Goal: Register for event/course

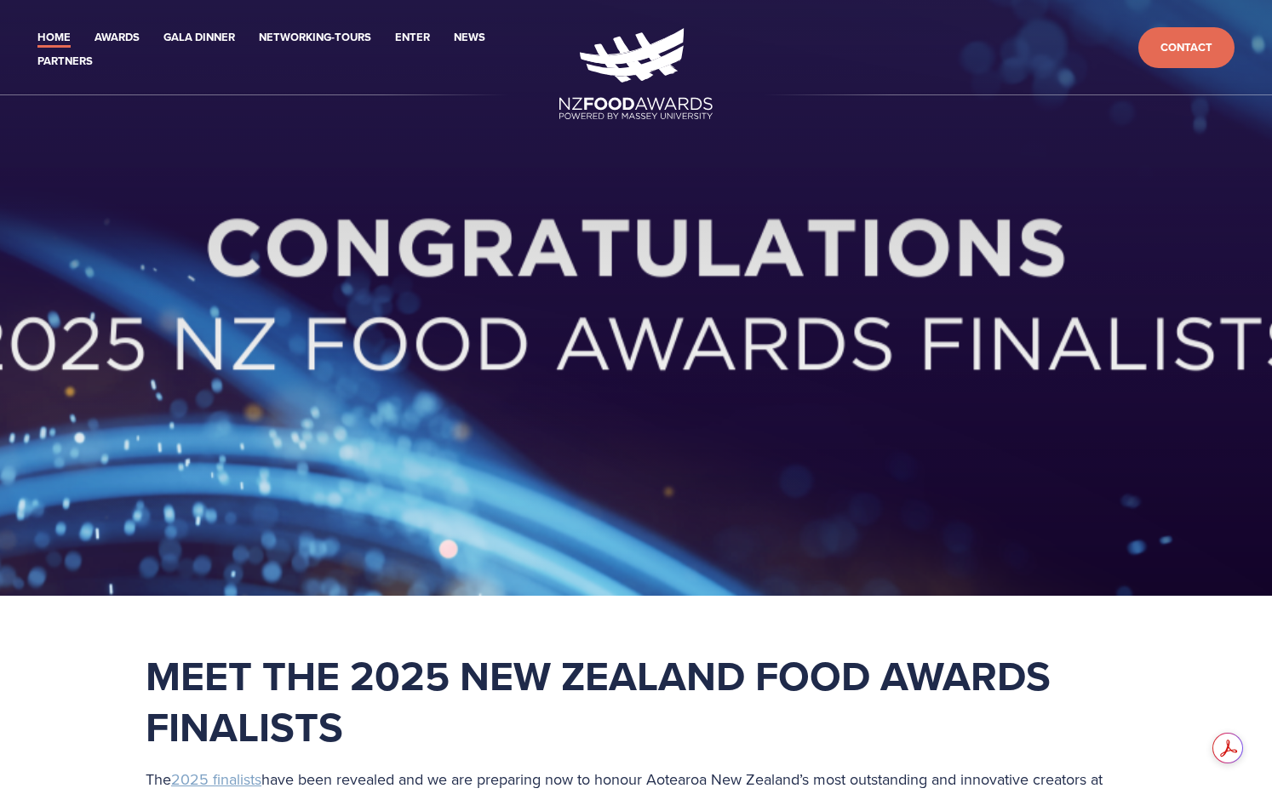
scroll to position [646, 0]
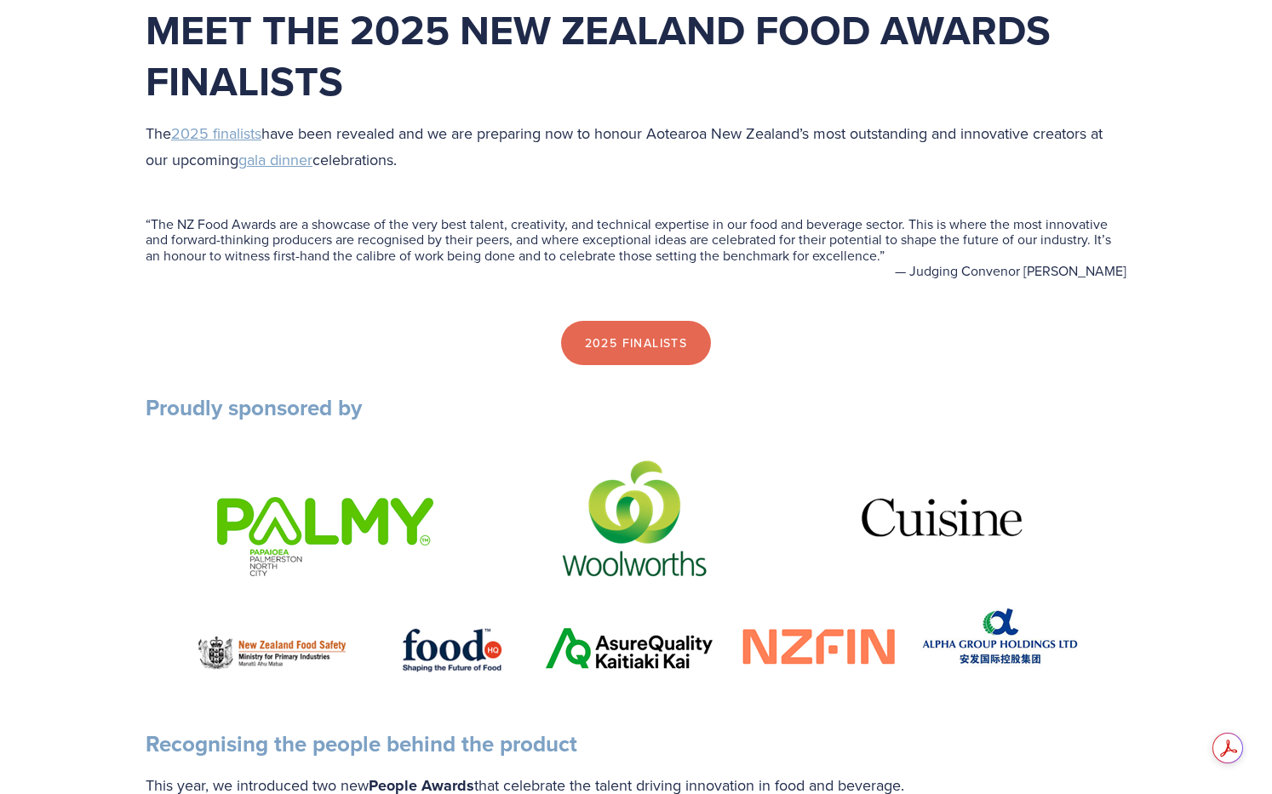
click at [796, 243] on blockquote "“ The NZ Food Awards are a showcase of the very best talent, creativity, and te…" at bounding box center [636, 239] width 981 height 47
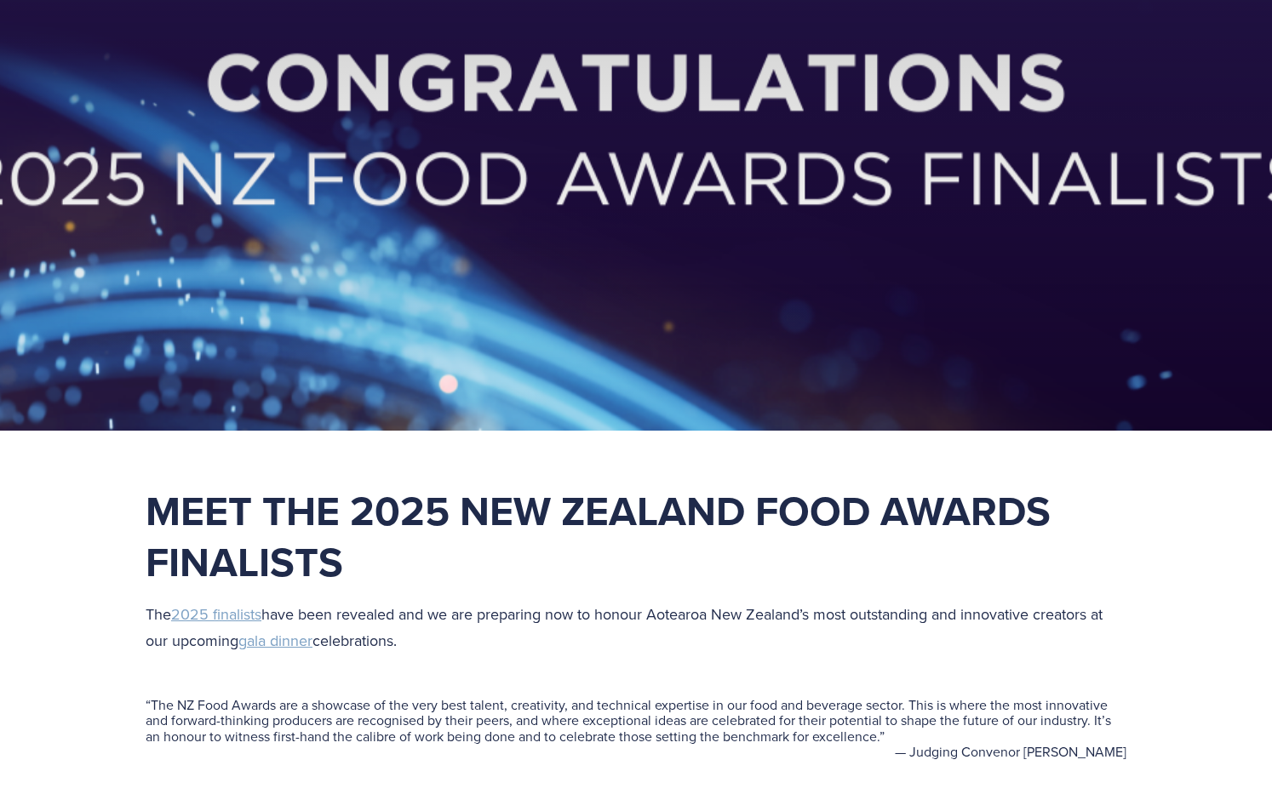
scroll to position [375, 0]
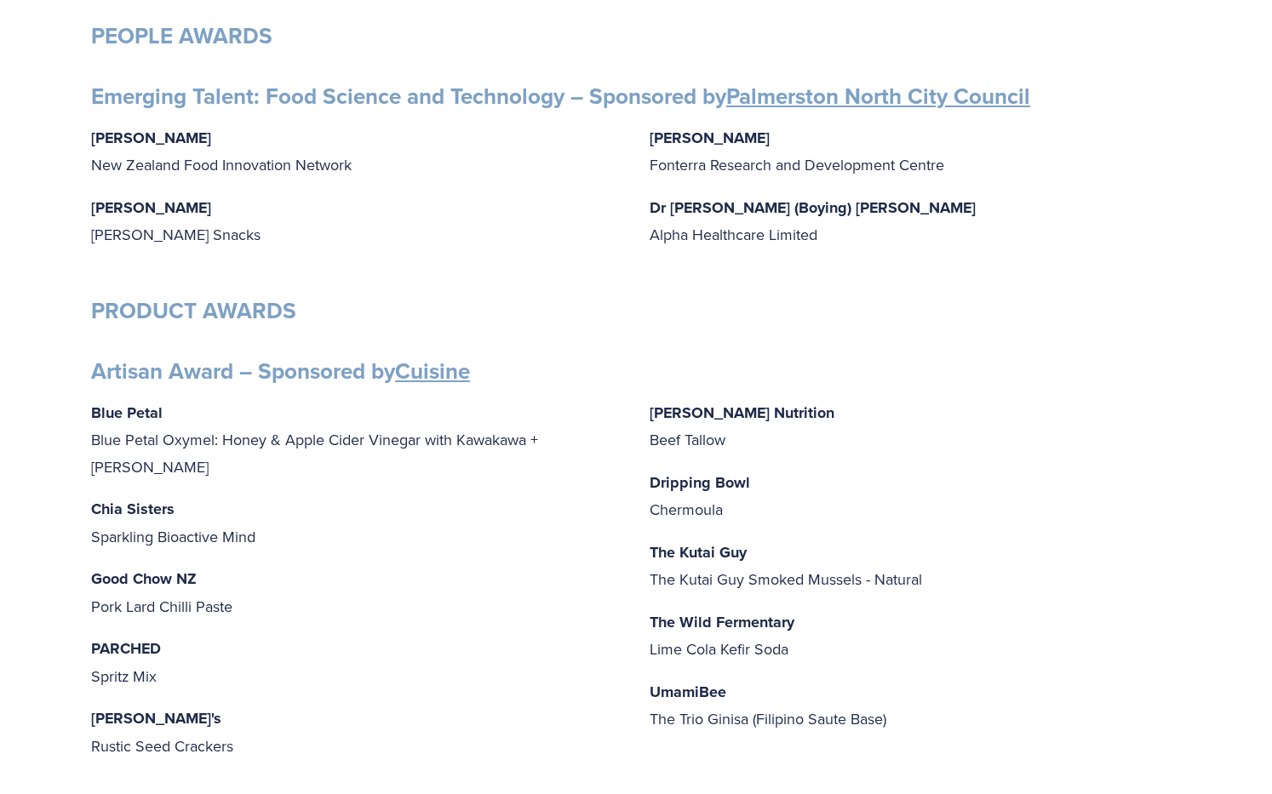
scroll to position [352, 0]
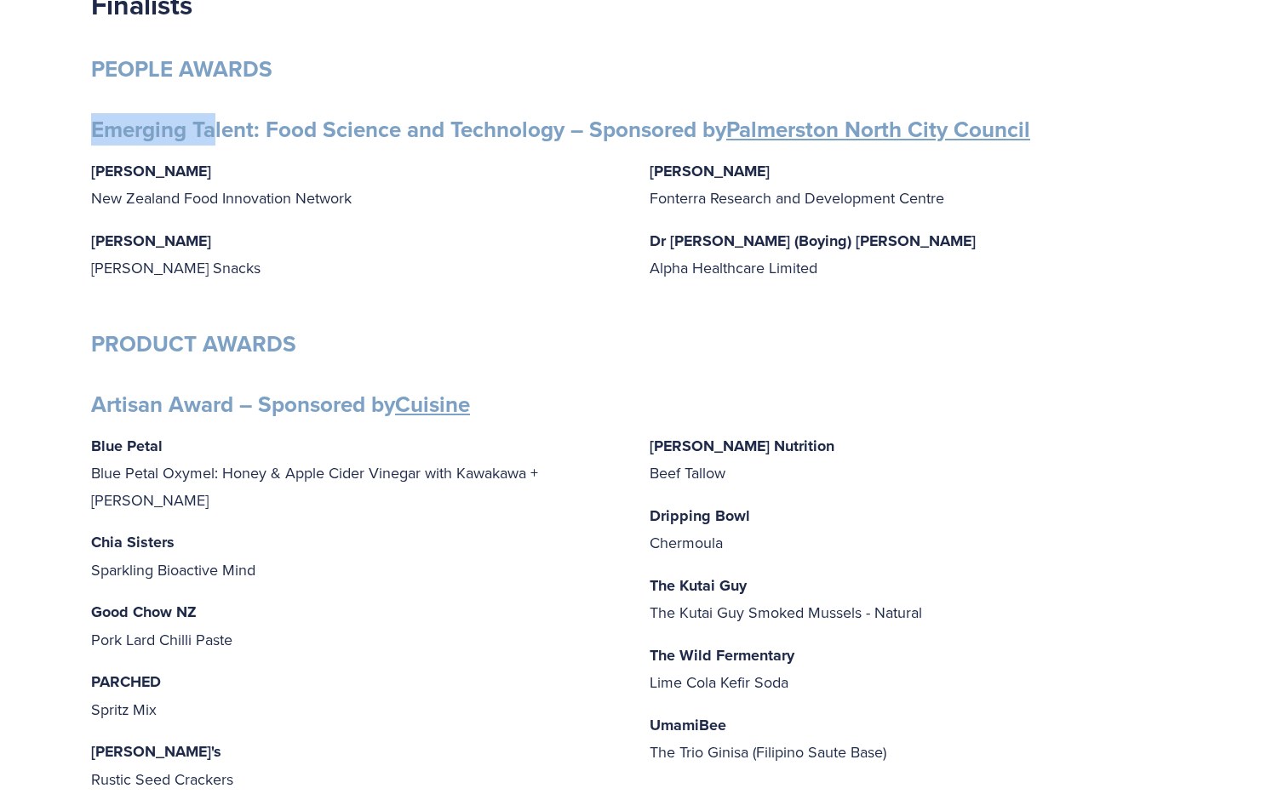
drag, startPoint x: 88, startPoint y: 127, endPoint x: 218, endPoint y: 123, distance: 130.3
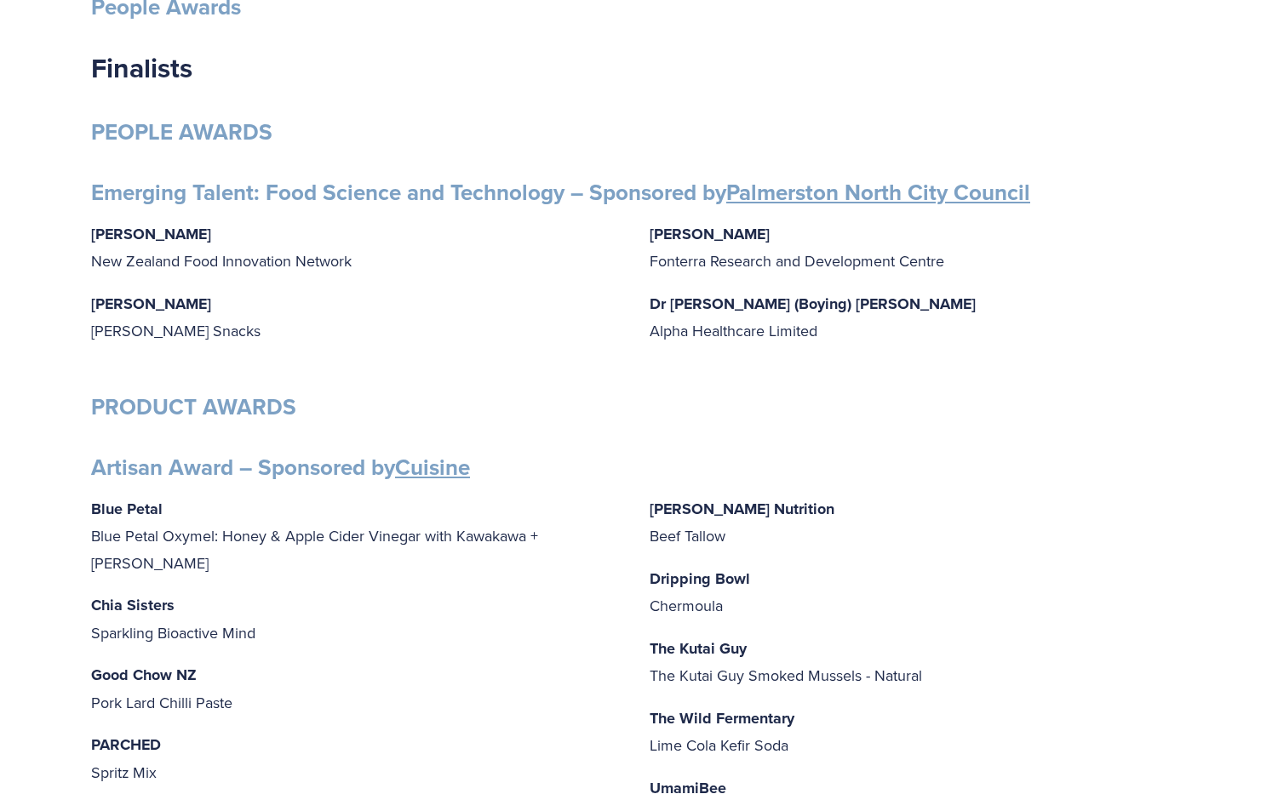
scroll to position [0, 0]
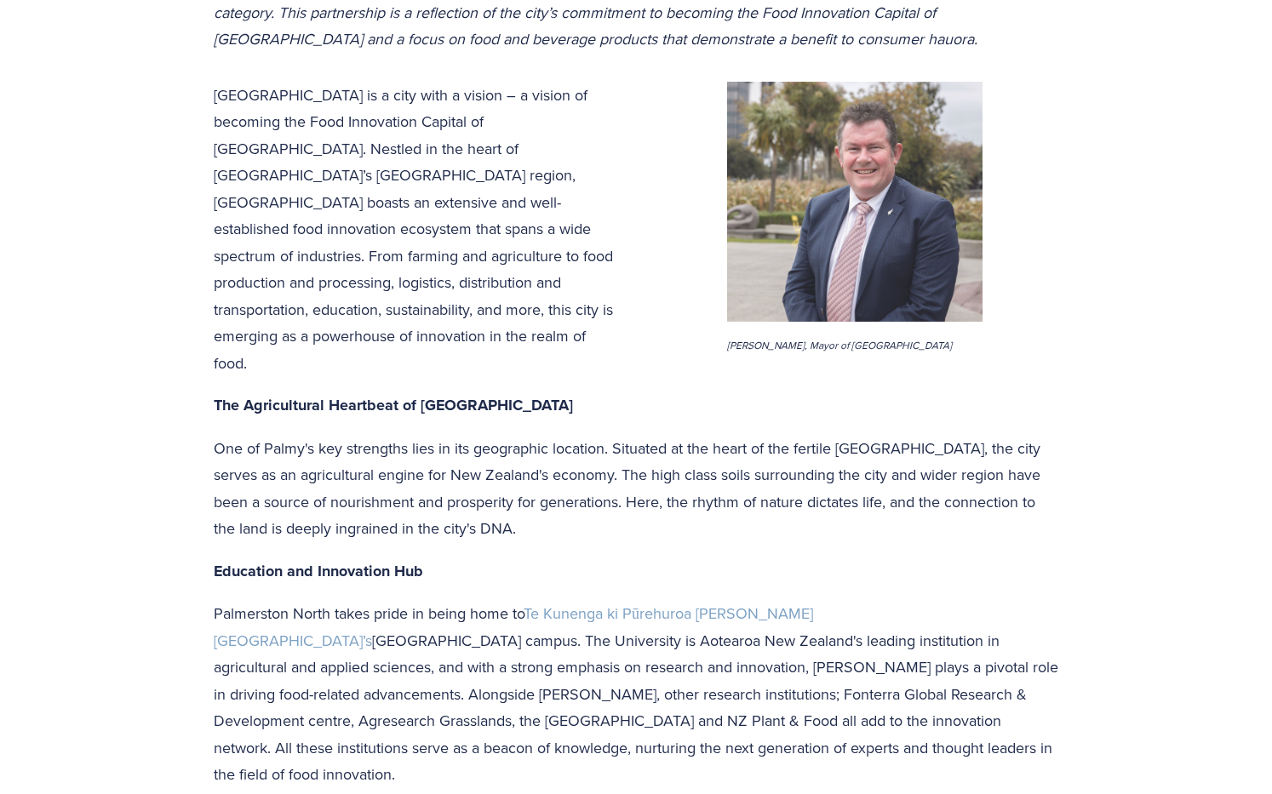
scroll to position [464, 0]
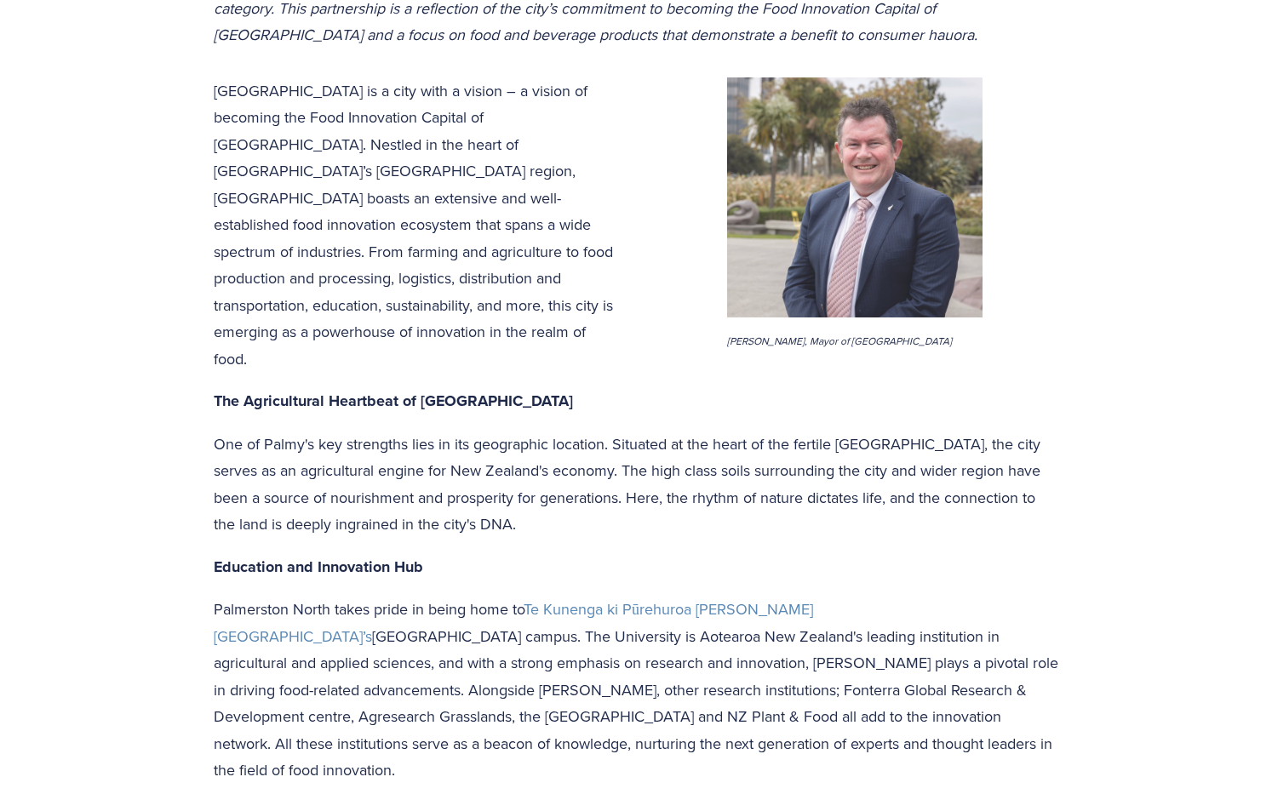
click at [628, 596] on p "Palmerston North takes pride in being home to [GEOGRAPHIC_DATA] ki Pūrehuroa [P…" at bounding box center [636, 690] width 845 height 188
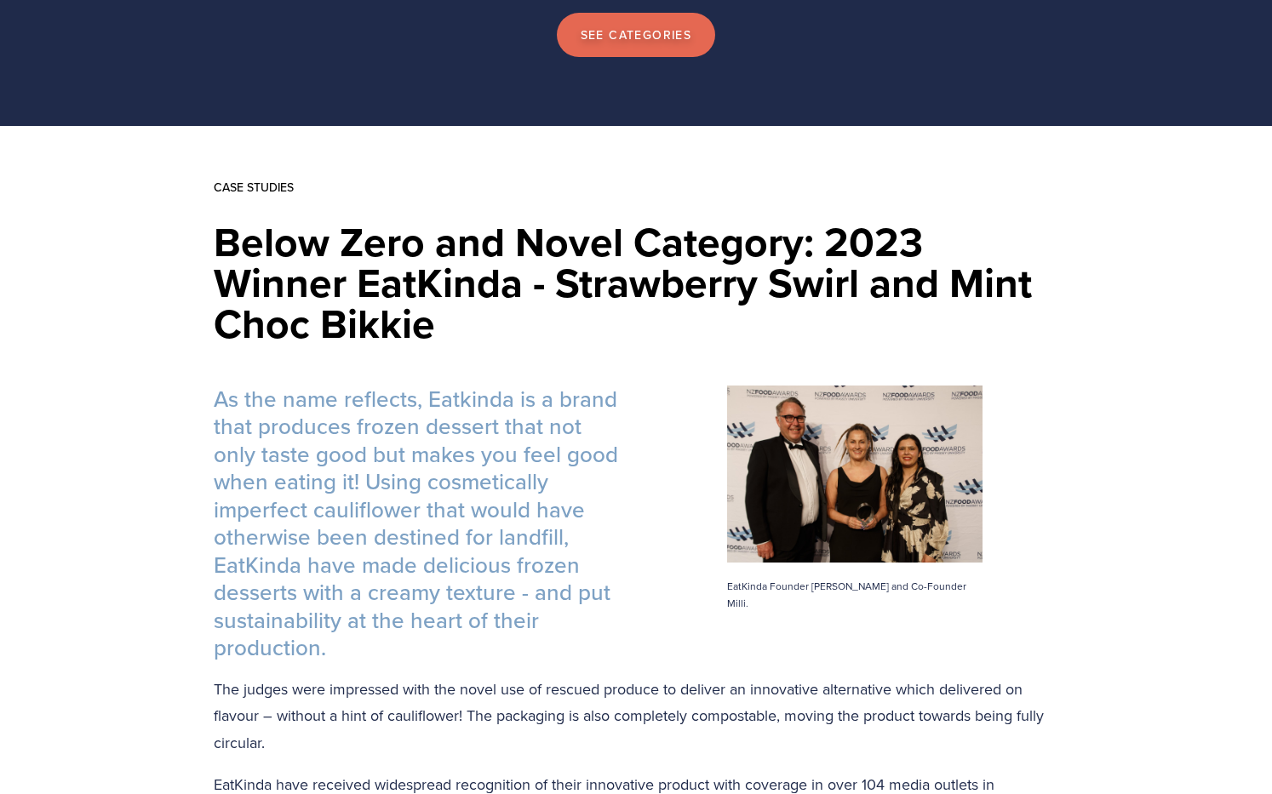
scroll to position [255, 0]
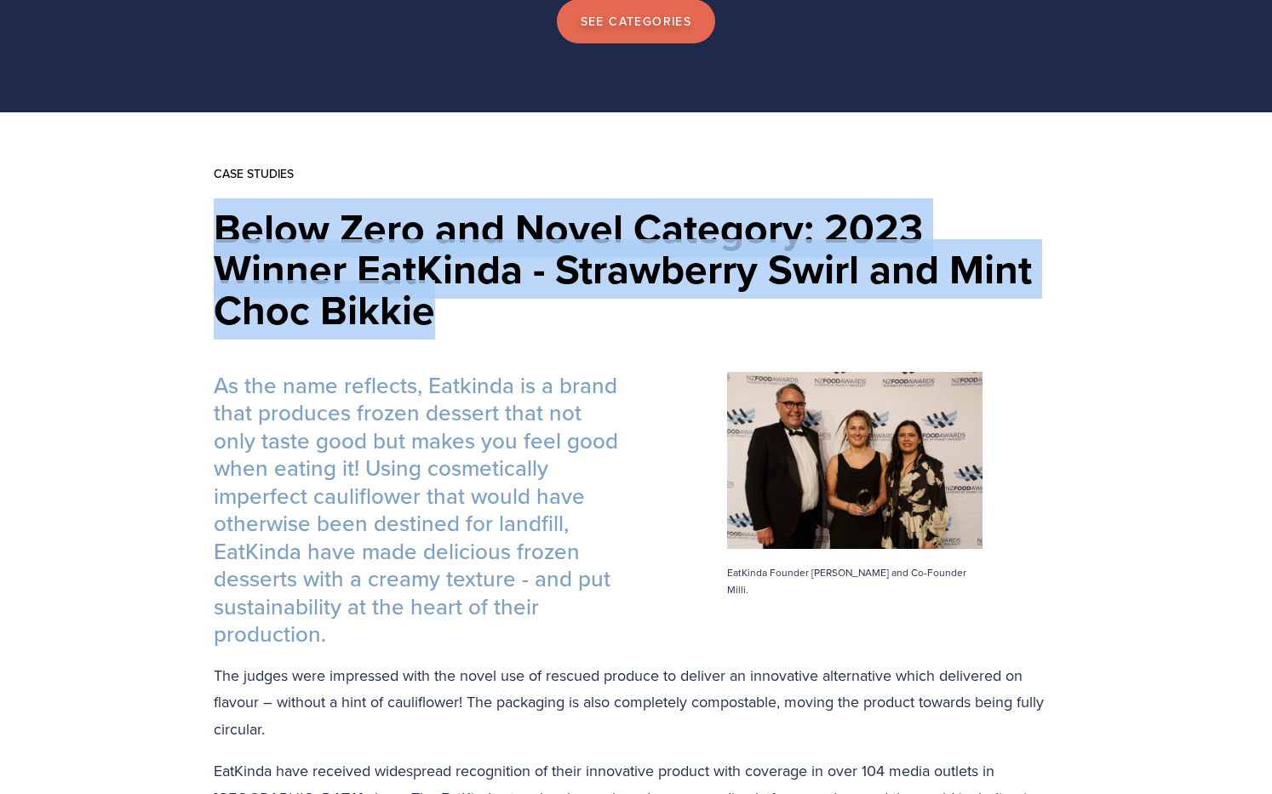
drag, startPoint x: 221, startPoint y: 229, endPoint x: 660, endPoint y: 317, distance: 448.0
click at [650, 317] on h1 "Below Zero and Novel Category: 2023 Winner EatKinda - Strawberry Swirl and Mint…" at bounding box center [636, 269] width 845 height 123
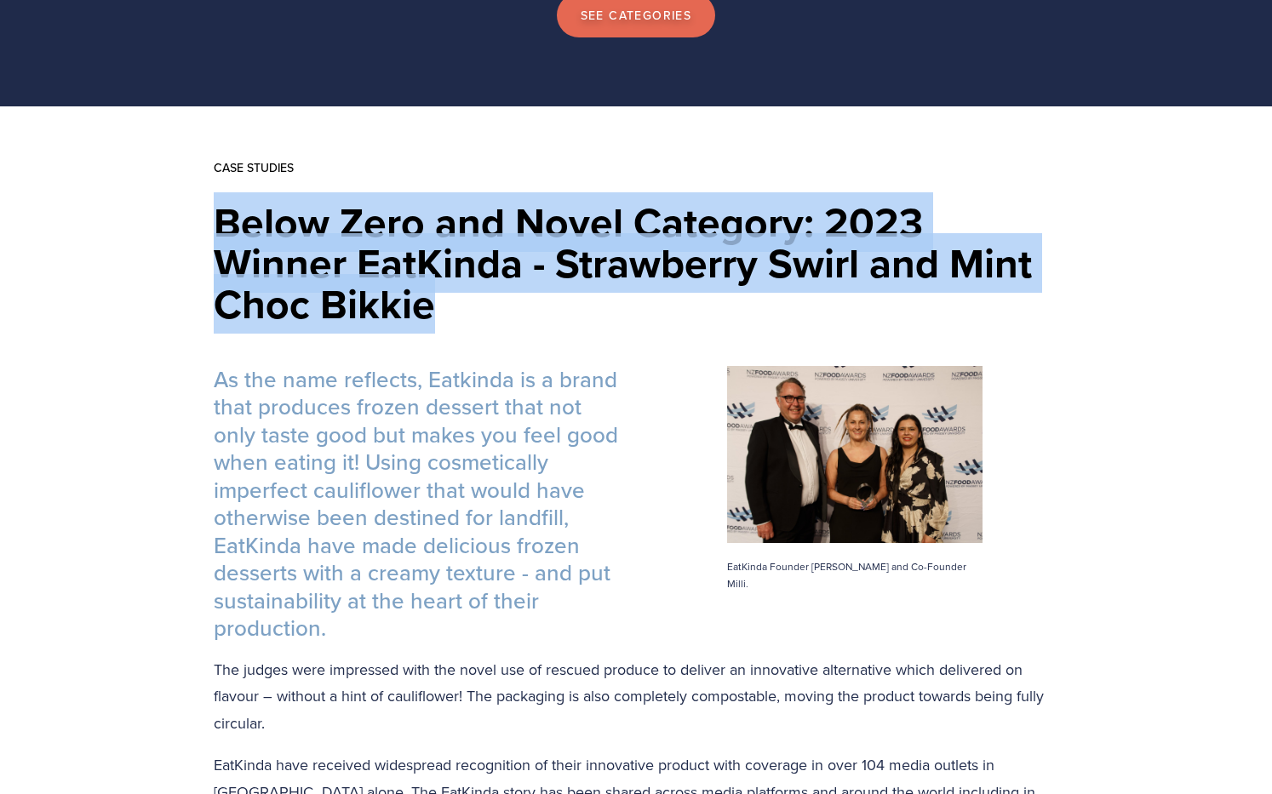
scroll to position [261, 0]
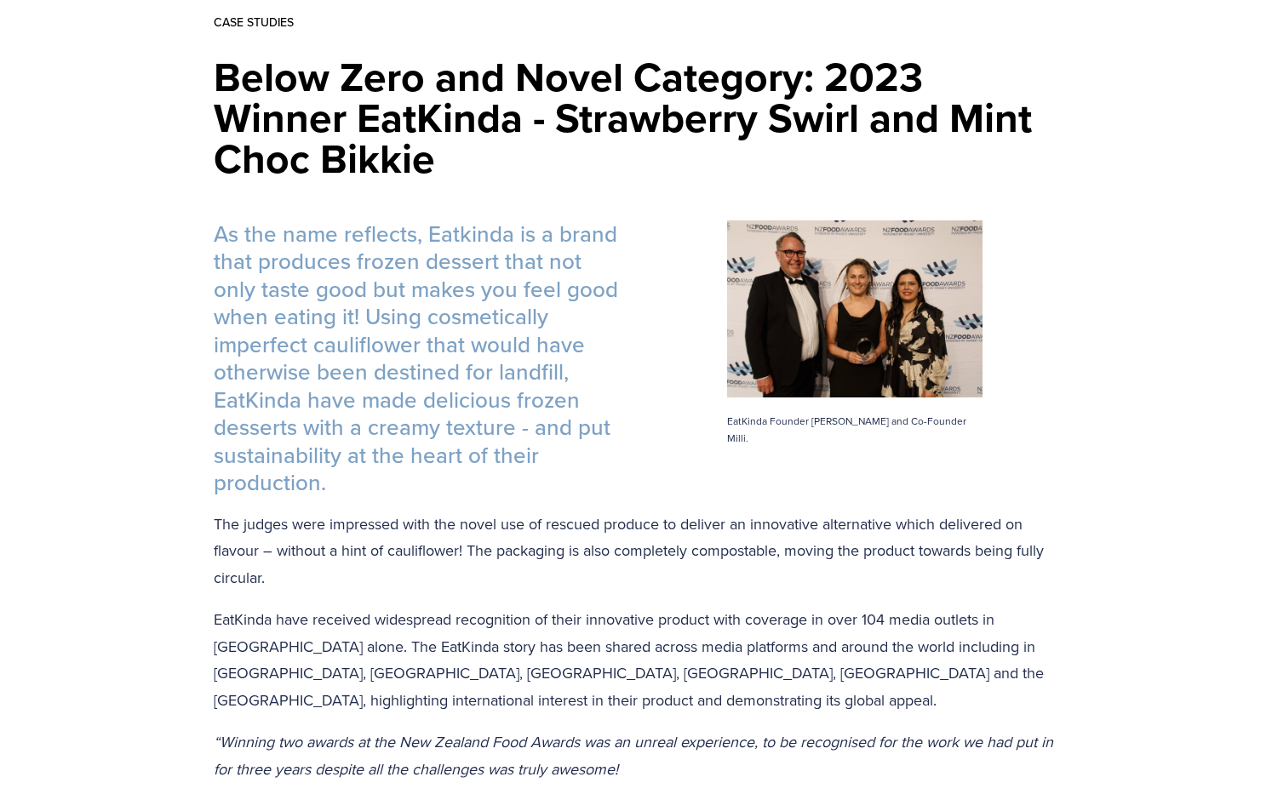
scroll to position [465, 0]
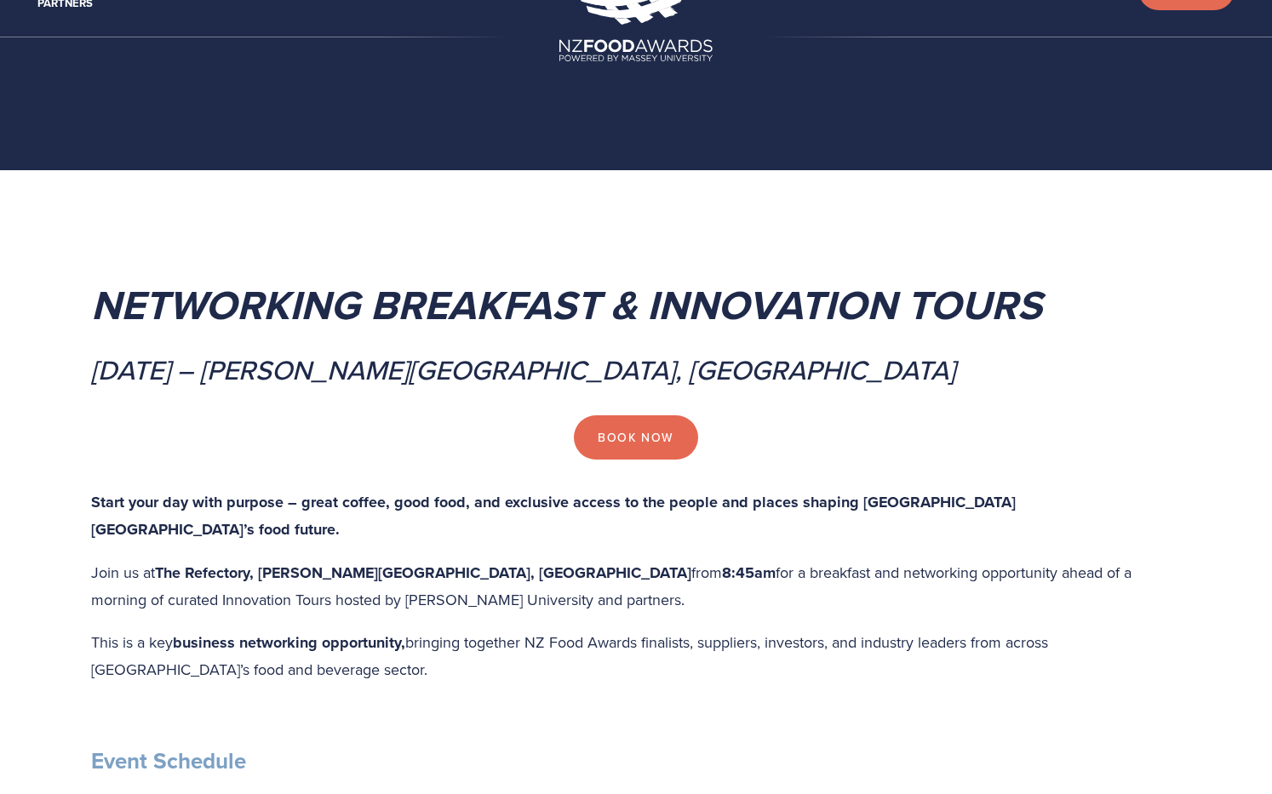
scroll to position [106, 0]
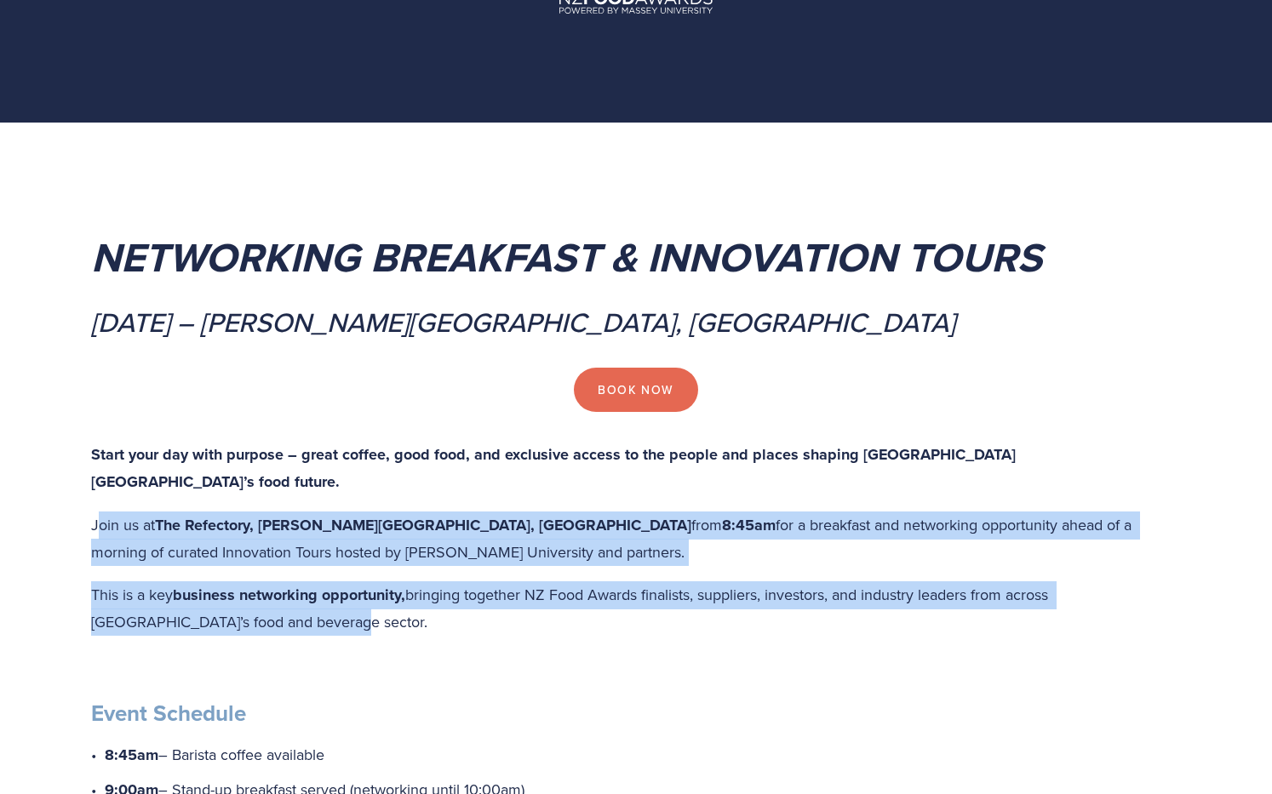
drag, startPoint x: 100, startPoint y: 488, endPoint x: 771, endPoint y: 602, distance: 680.6
click at [771, 602] on div "Start your day with purpose – great coffee, good food, and exclusive access to …" at bounding box center [636, 717] width 1090 height 553
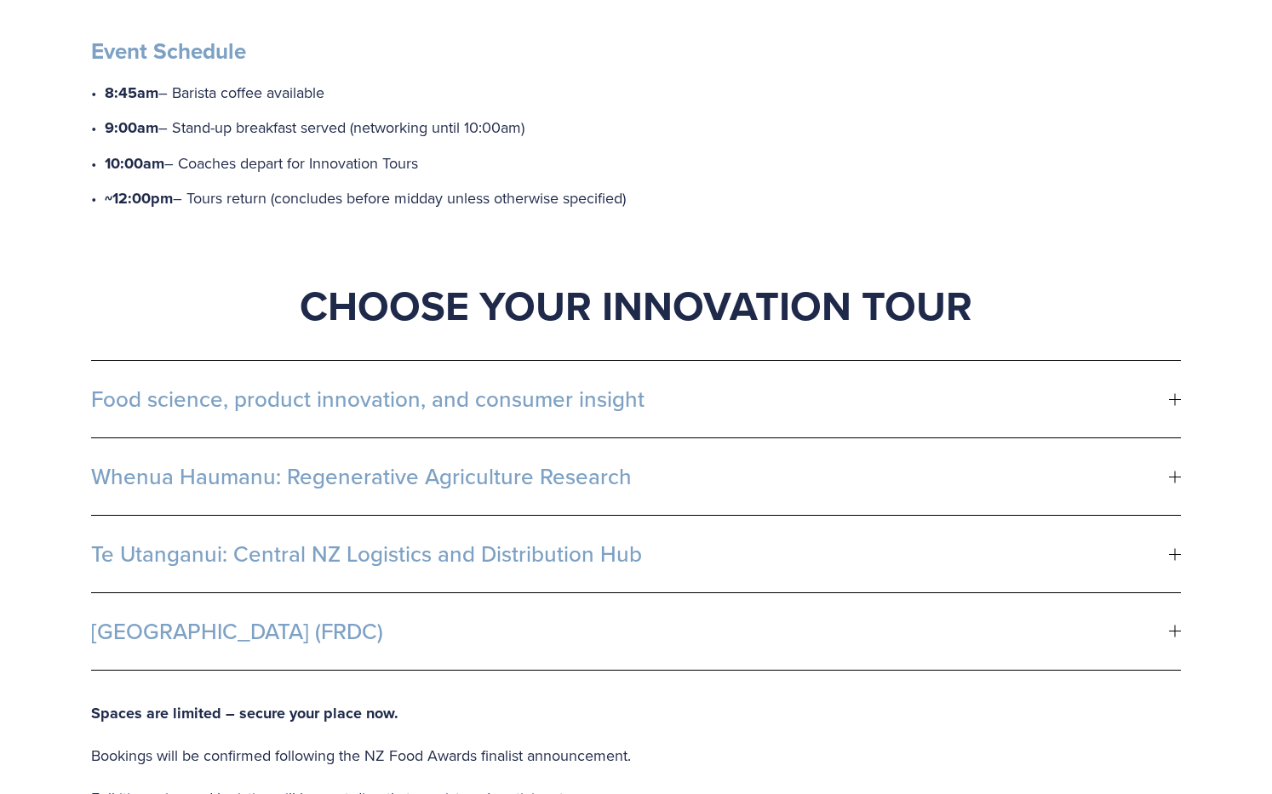
scroll to position [779, 0]
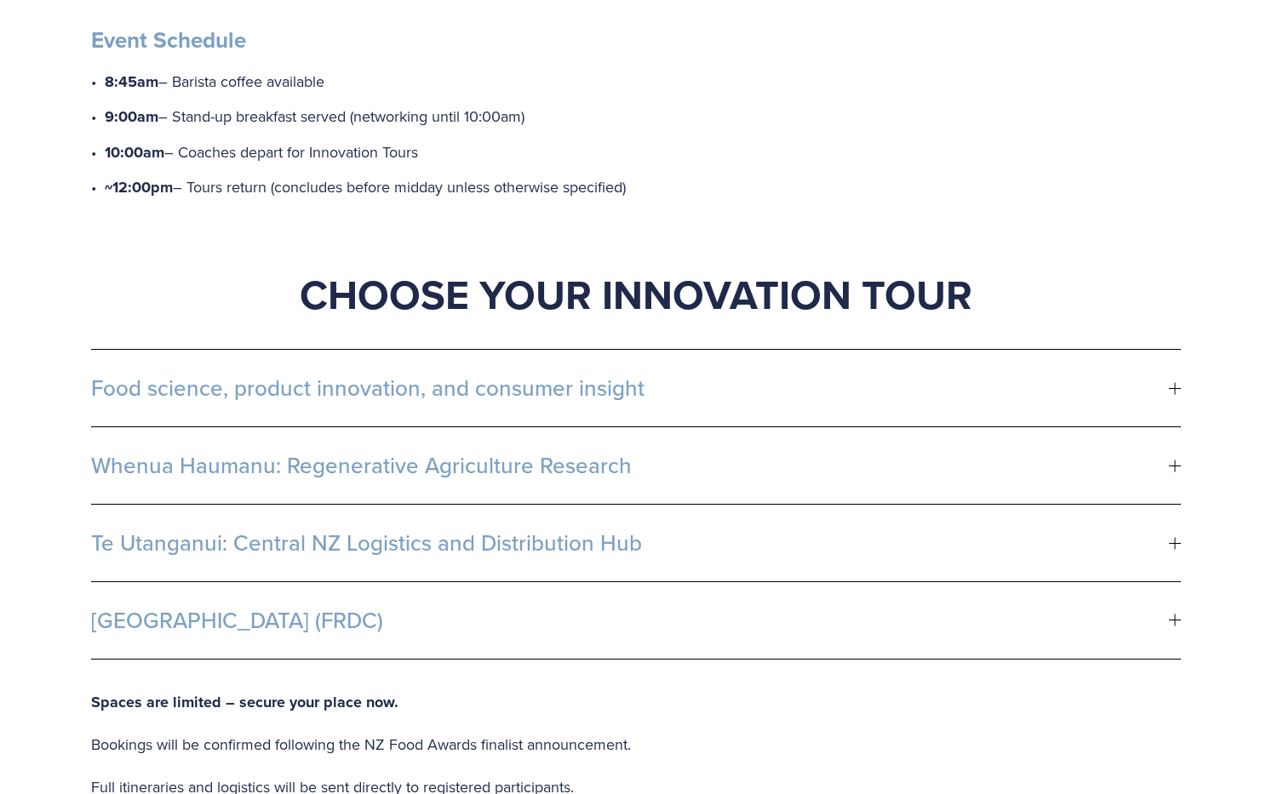
click at [453, 375] on span "Food science, product innovation, and consumer insight" at bounding box center [630, 388] width 1078 height 26
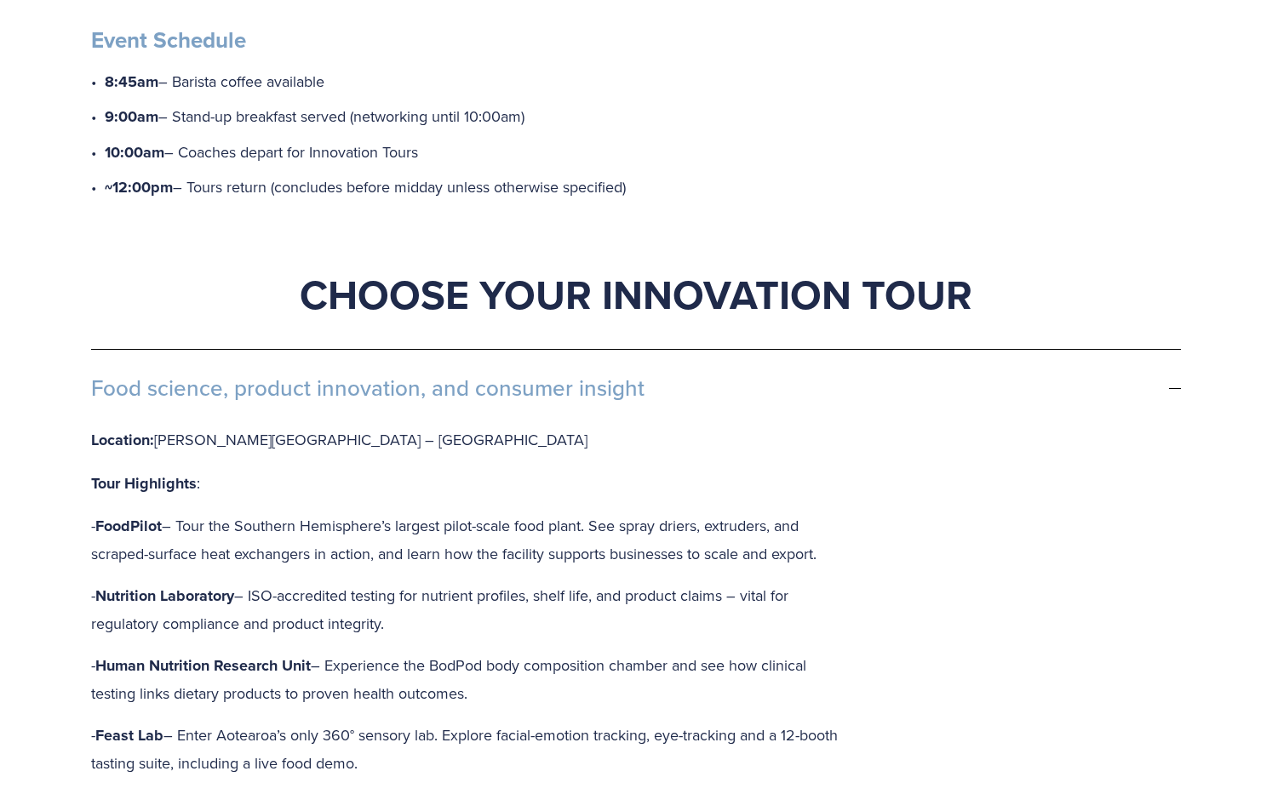
click at [453, 375] on span "Food science, product innovation, and consumer insight" at bounding box center [630, 388] width 1078 height 26
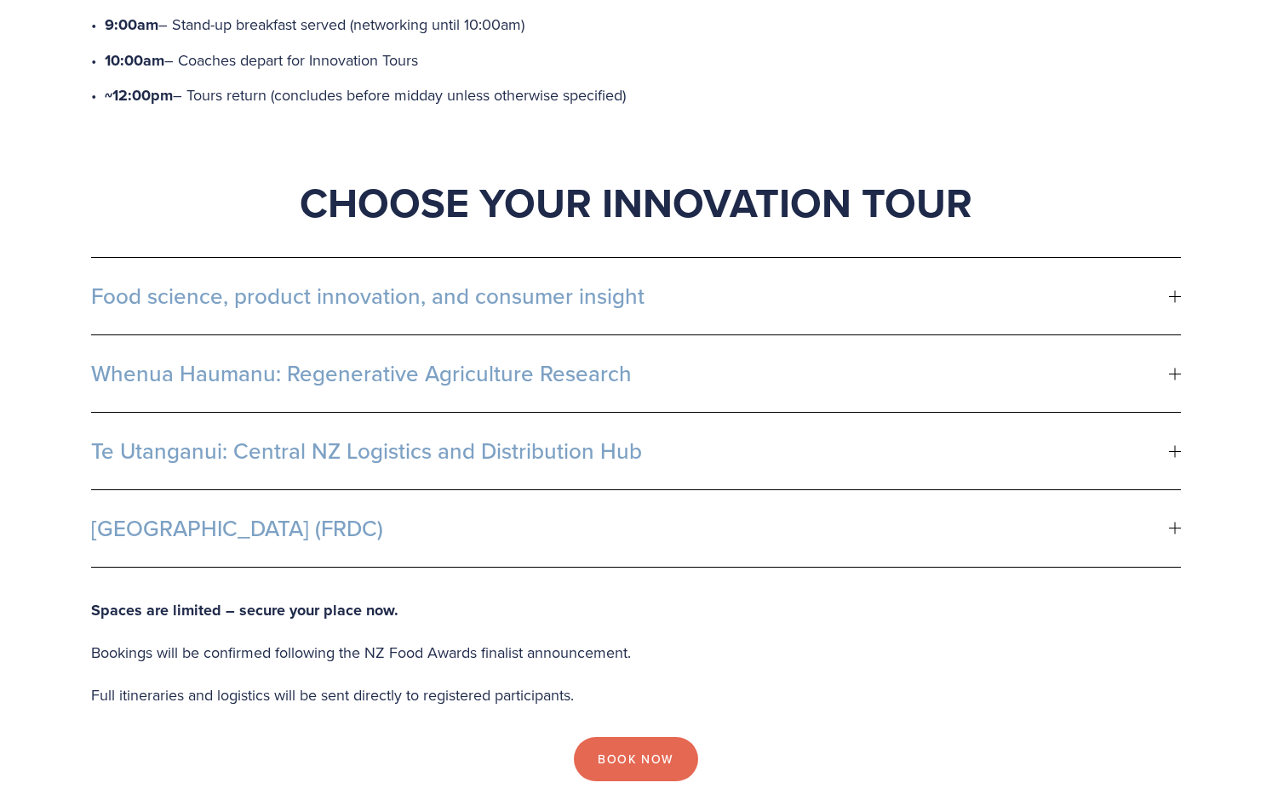
click at [344, 361] on span "Whenua Haumanu: Regenerative Agriculture Research" at bounding box center [630, 374] width 1078 height 26
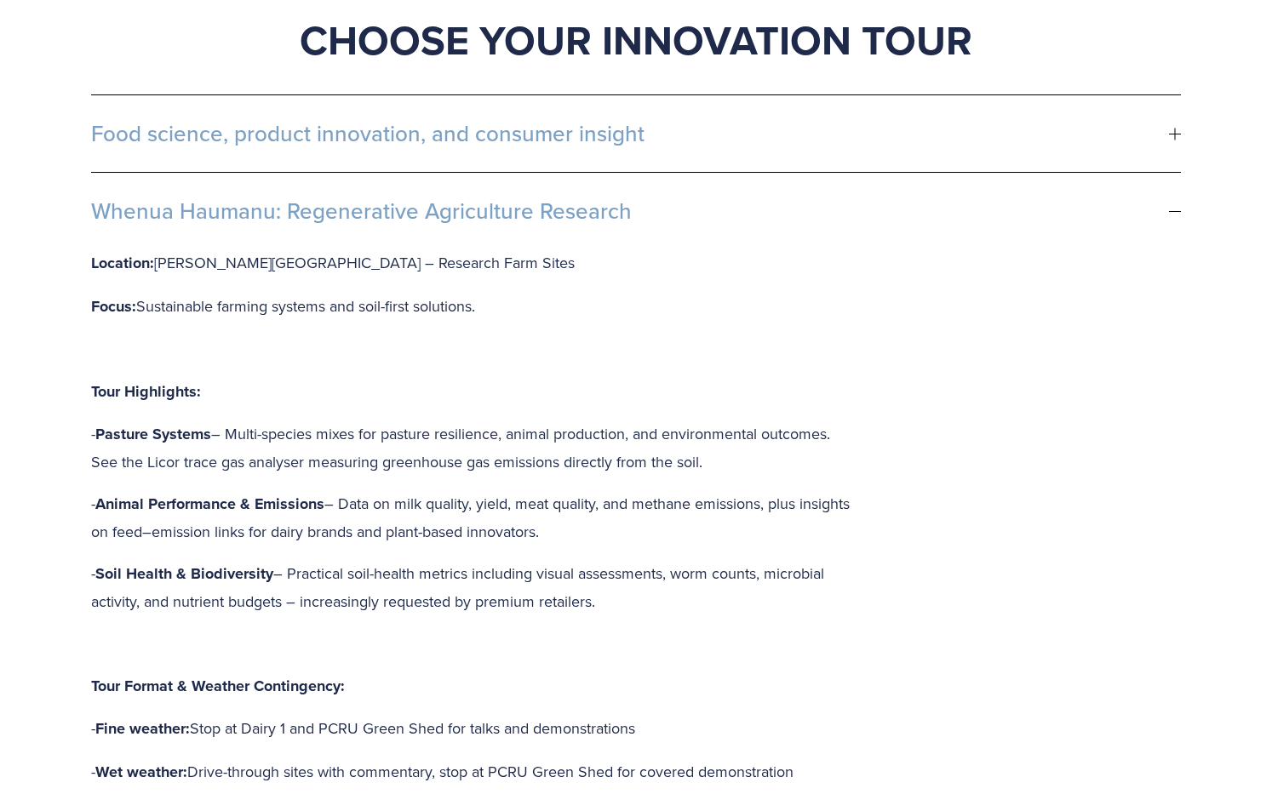
scroll to position [1038, 0]
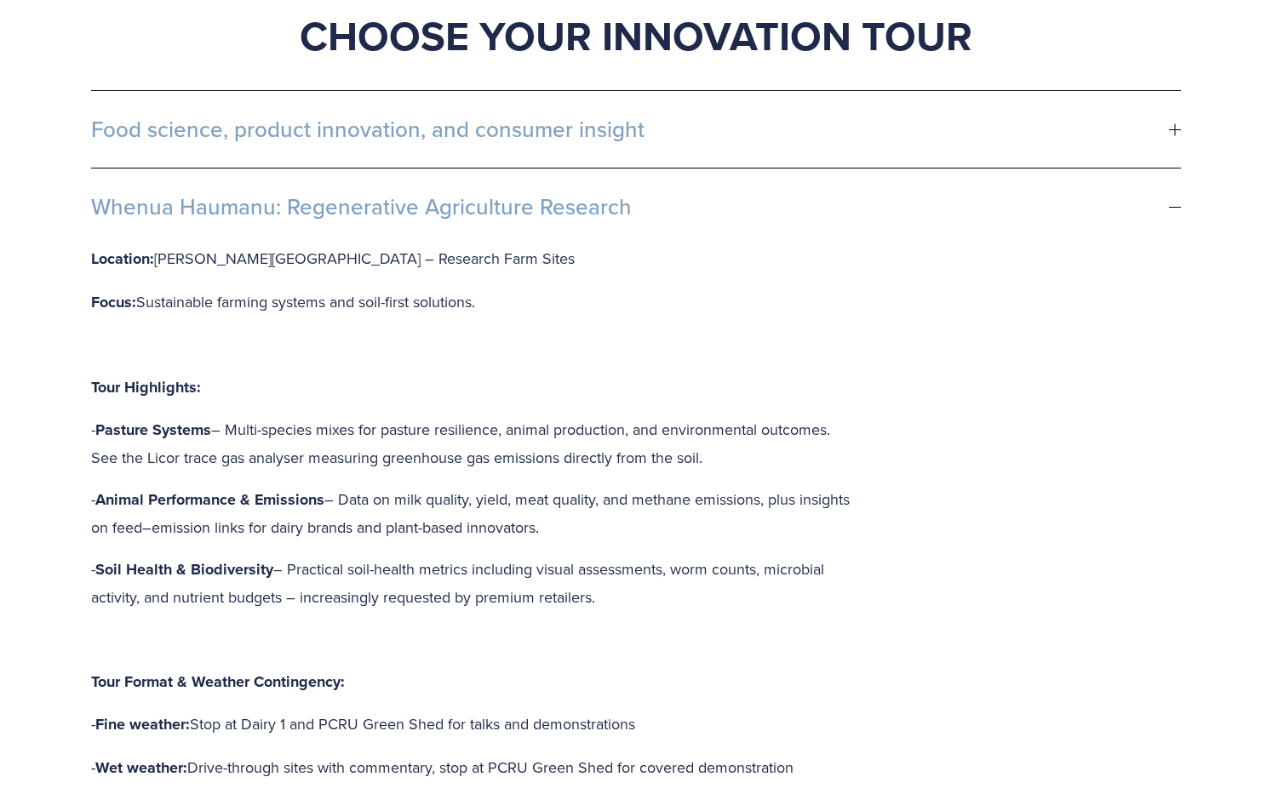
click at [317, 194] on span "Whenua Haumanu: Regenerative Agriculture Research" at bounding box center [630, 207] width 1078 height 26
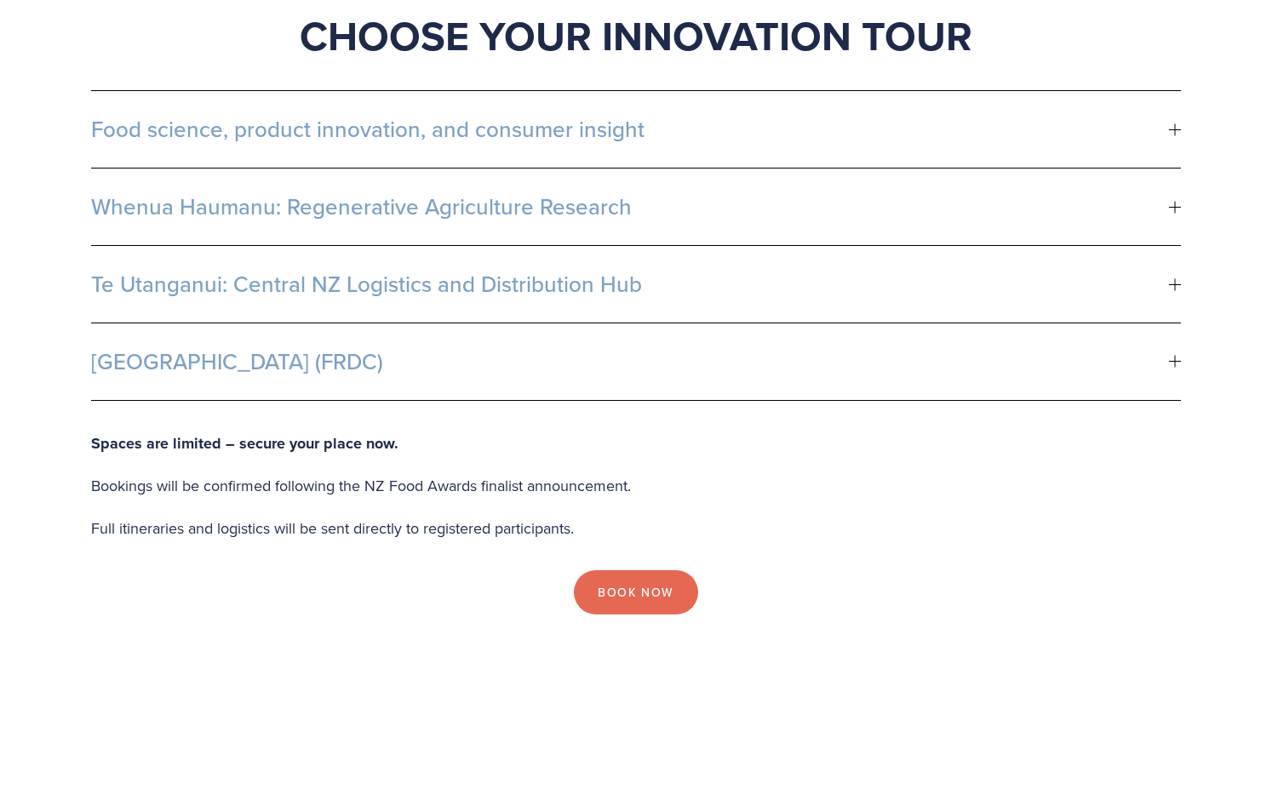
click at [247, 273] on button "Te Utanganui: Central NZ Logistics and Distribution Hub" at bounding box center [636, 284] width 1090 height 77
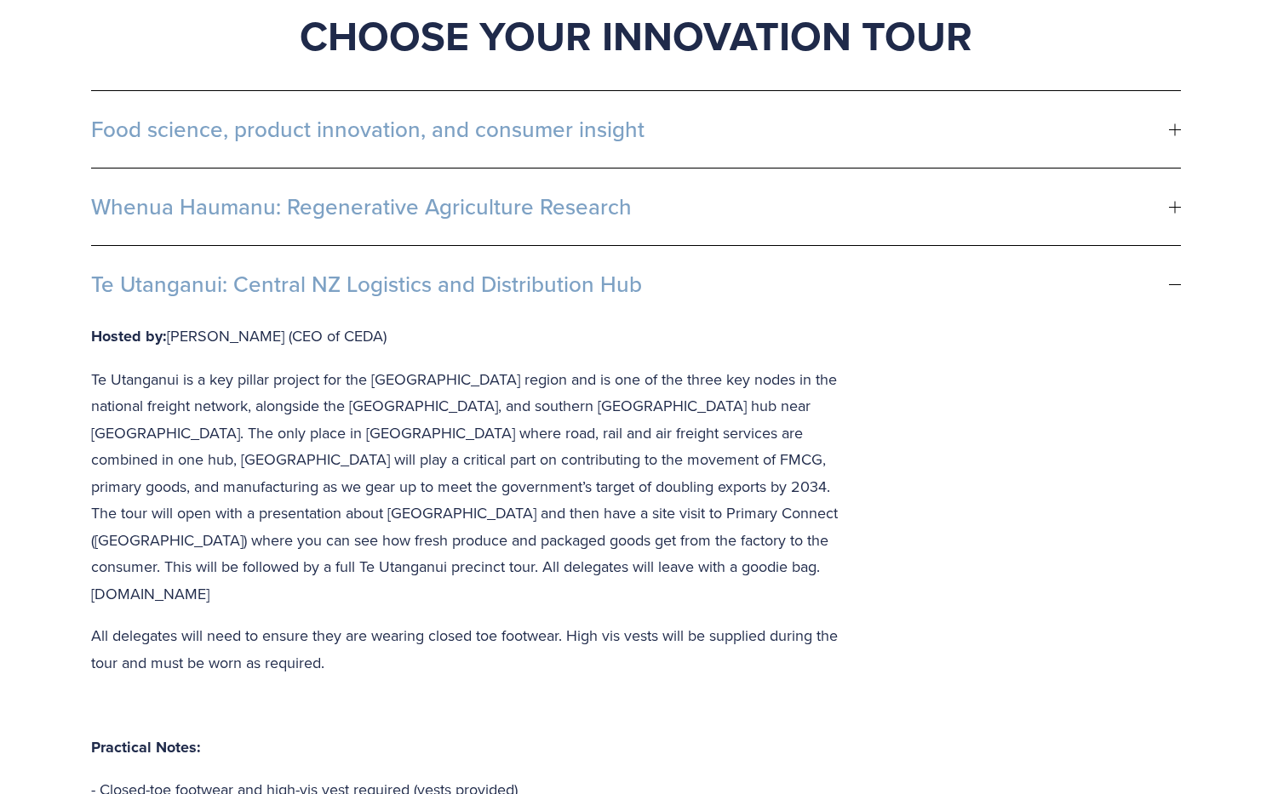
click at [247, 273] on button "Te Utanganui: Central NZ Logistics and Distribution Hub" at bounding box center [636, 284] width 1090 height 77
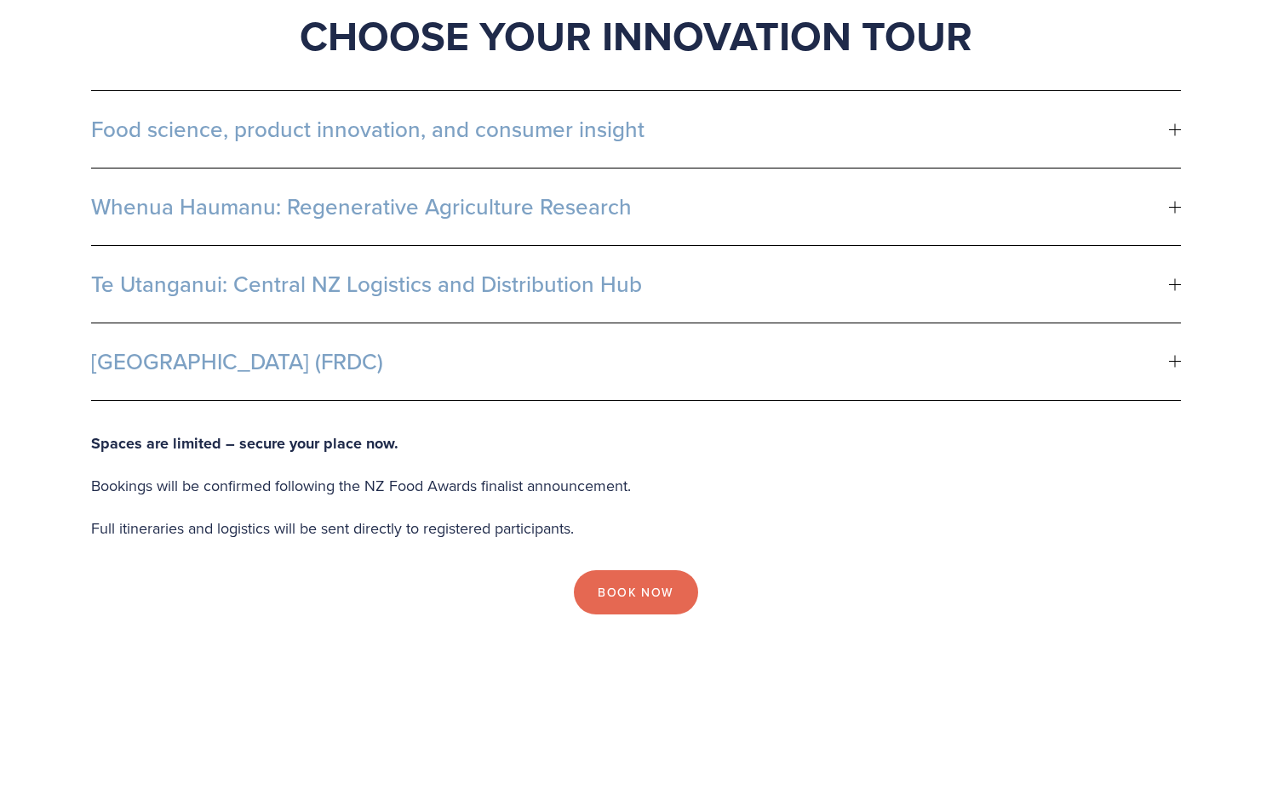
click at [247, 273] on button "Te Utanganui: Central NZ Logistics and Distribution Hub" at bounding box center [636, 284] width 1090 height 77
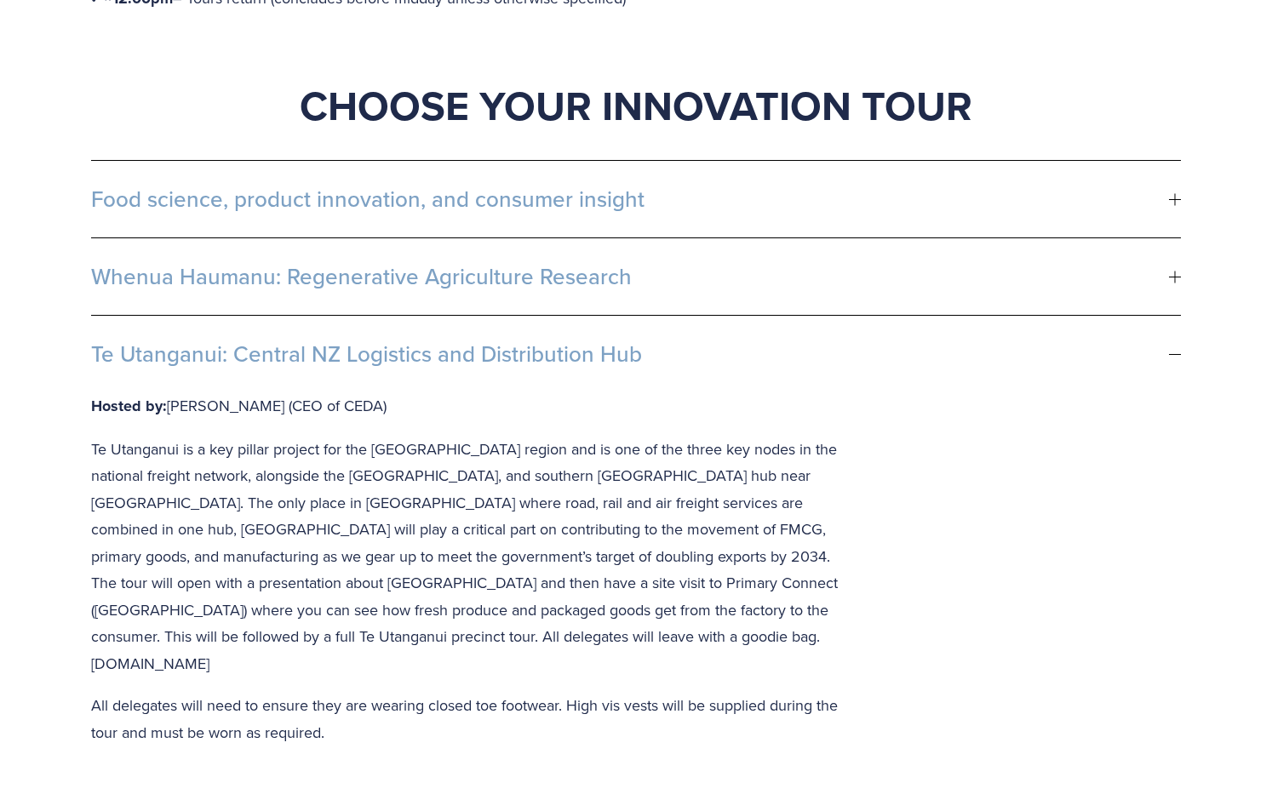
scroll to position [973, 0]
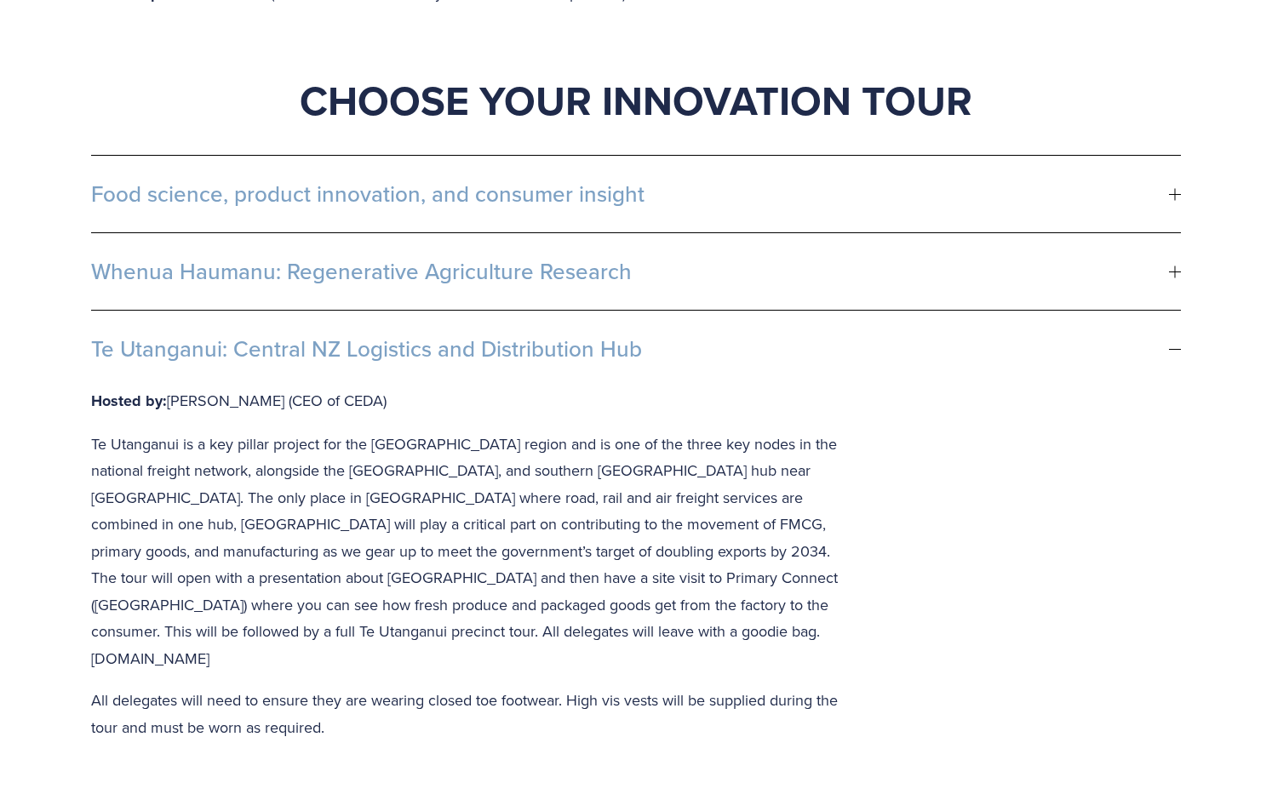
click at [232, 336] on span "Te Utanganui: Central NZ Logistics and Distribution Hub" at bounding box center [630, 349] width 1078 height 26
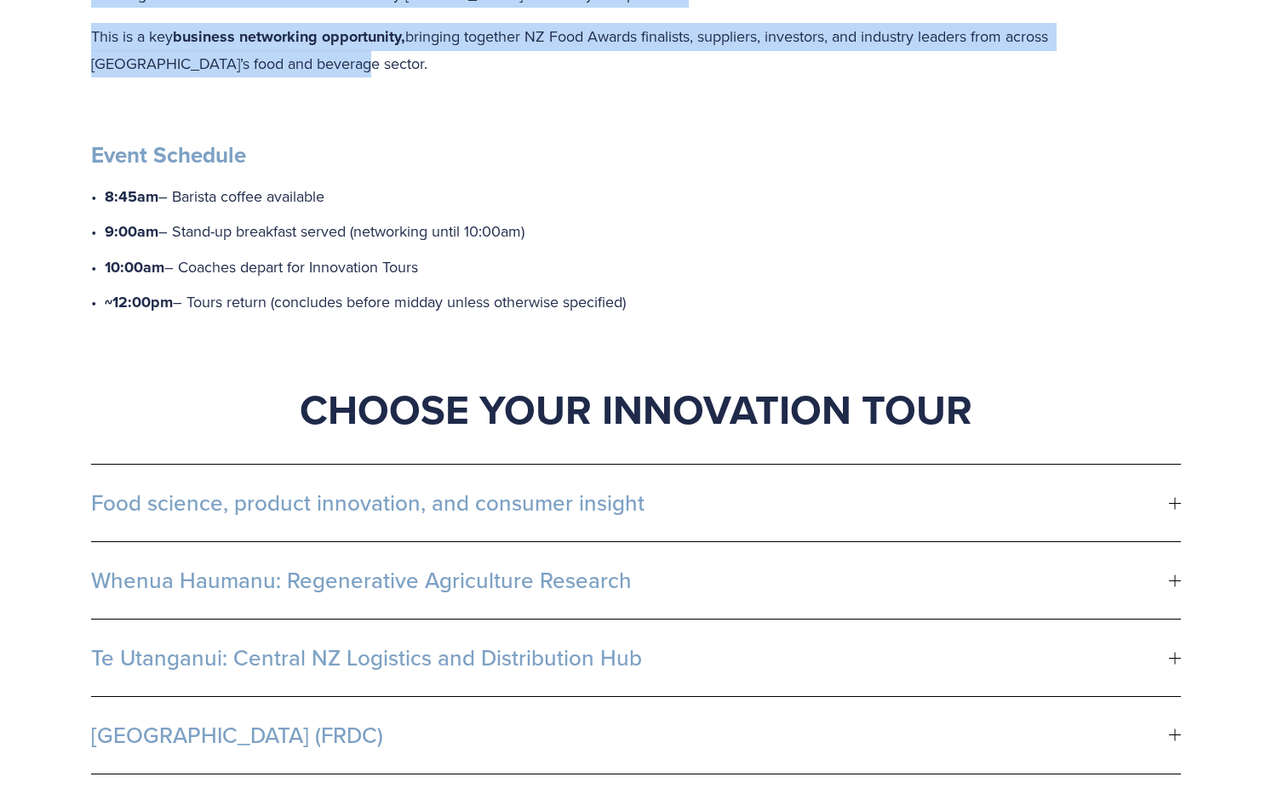
scroll to position [0, 0]
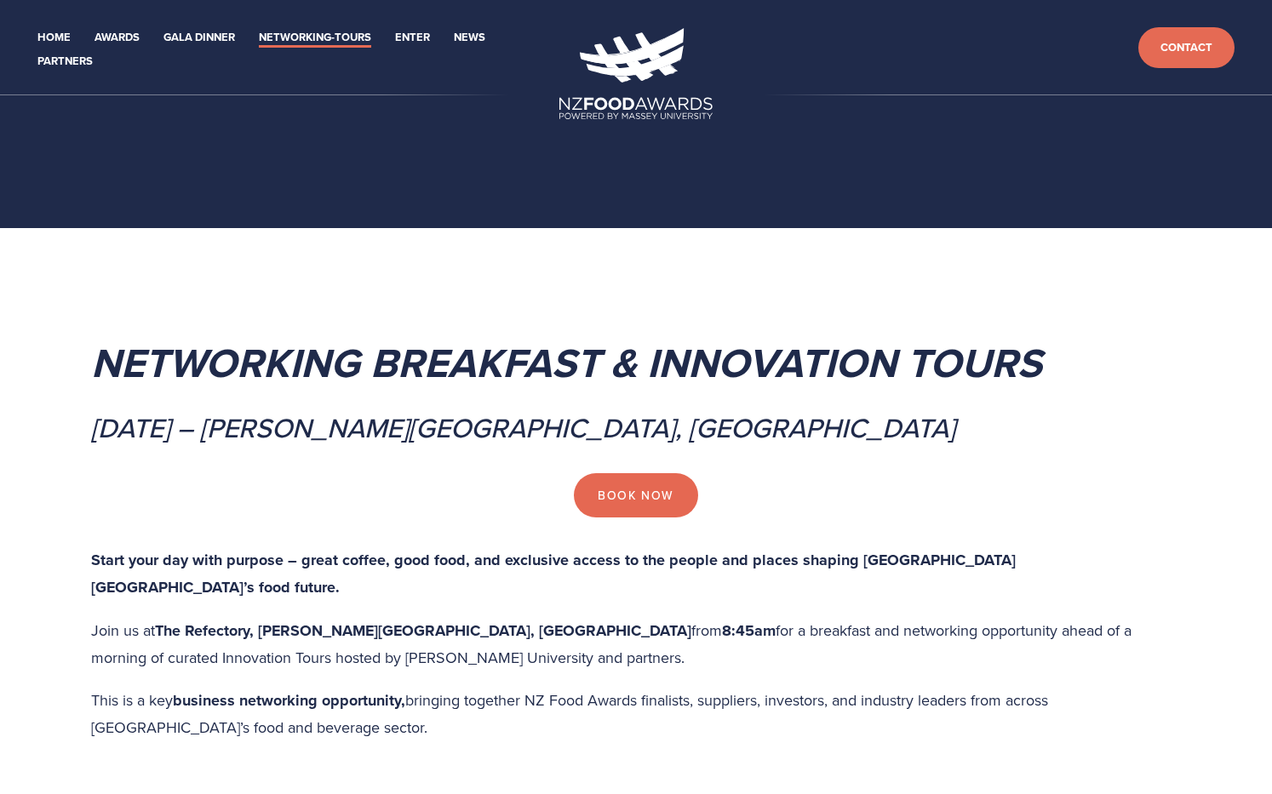
click at [332, 312] on div "Networking Breakfast & Innovation Tours Friday 17 October 2025 – Massey Univers…" at bounding box center [636, 364] width 1090 height 162
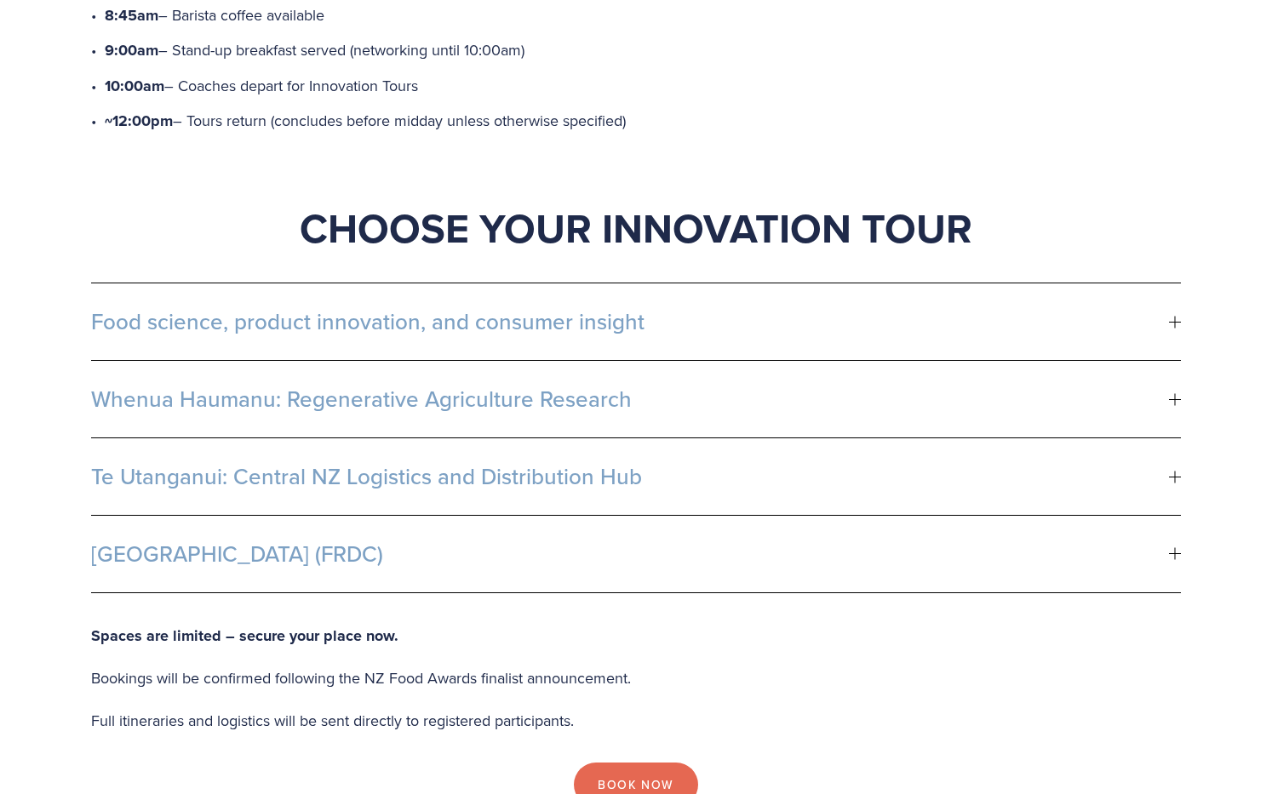
scroll to position [850, 0]
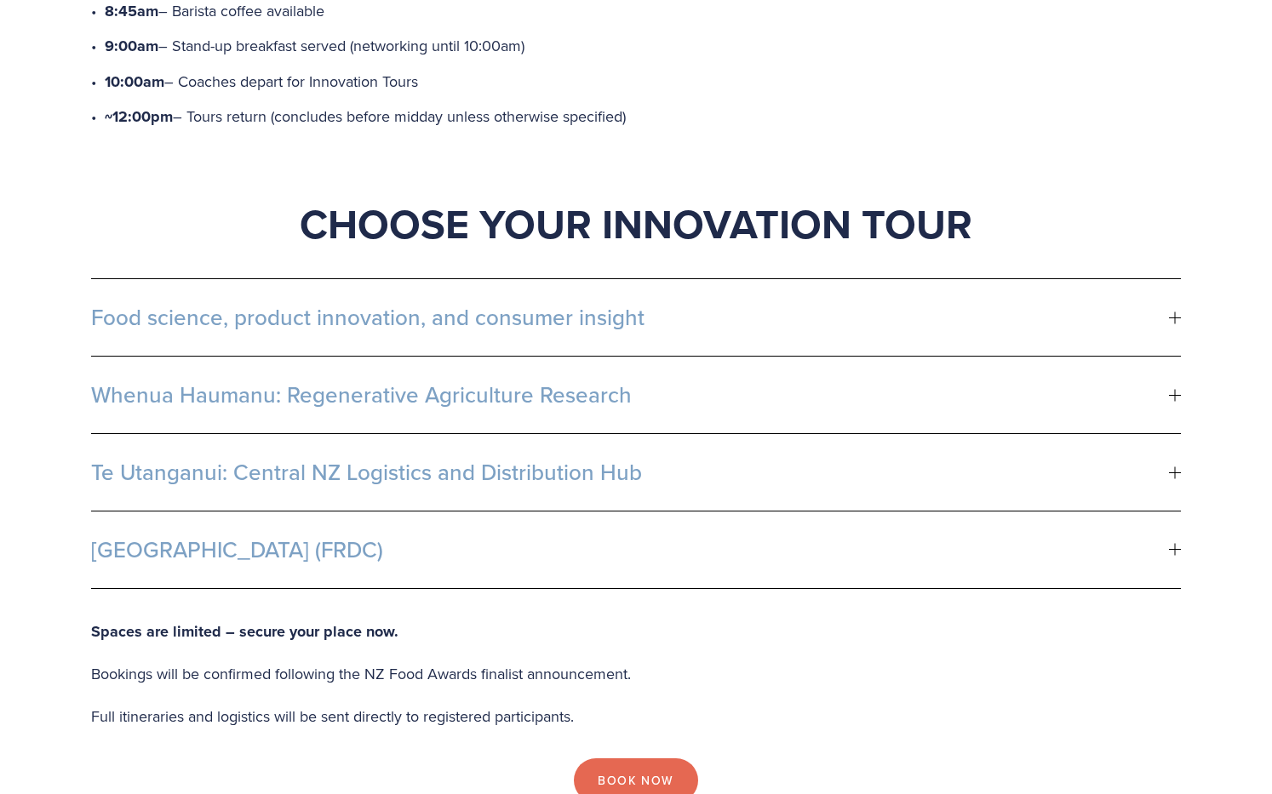
drag, startPoint x: 194, startPoint y: 513, endPoint x: 235, endPoint y: 499, distance: 43.1
click at [194, 537] on span "Fonterra R&D Centre (FRDC)" at bounding box center [630, 550] width 1078 height 26
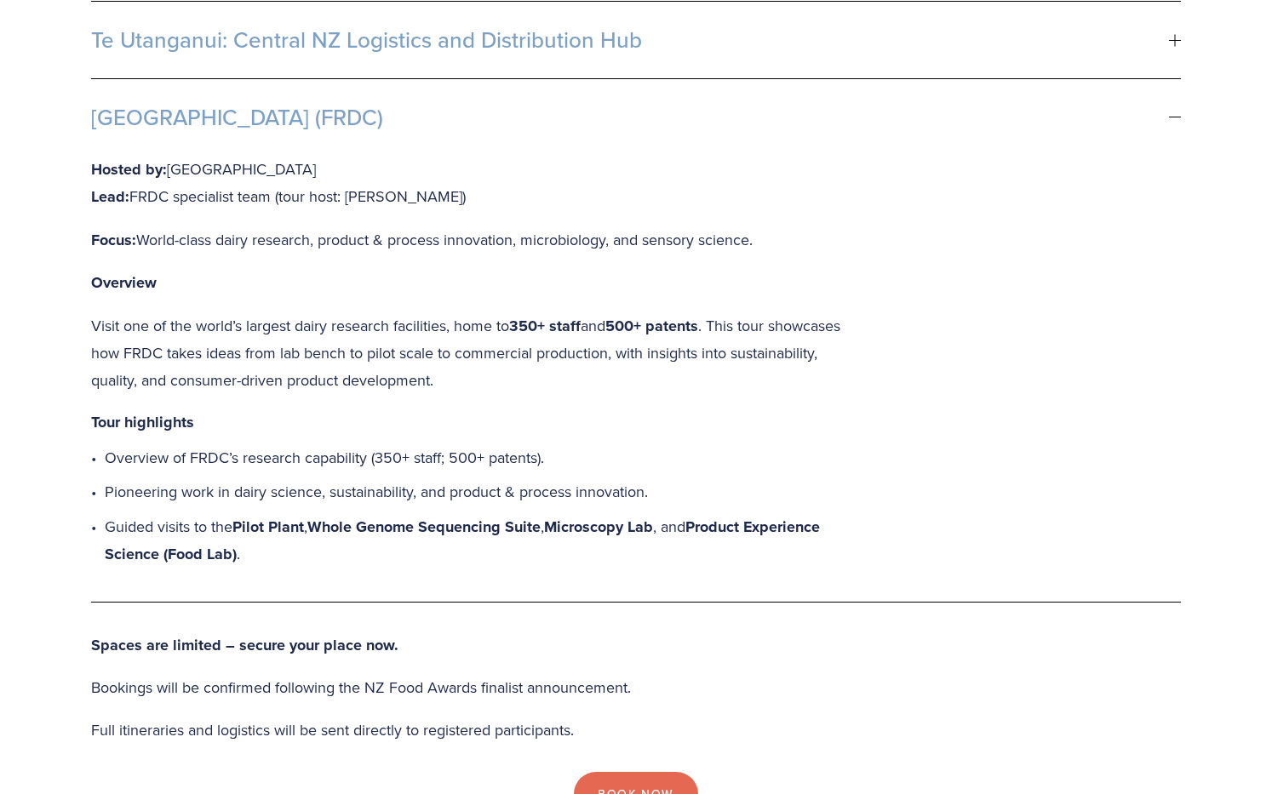
scroll to position [1199, 0]
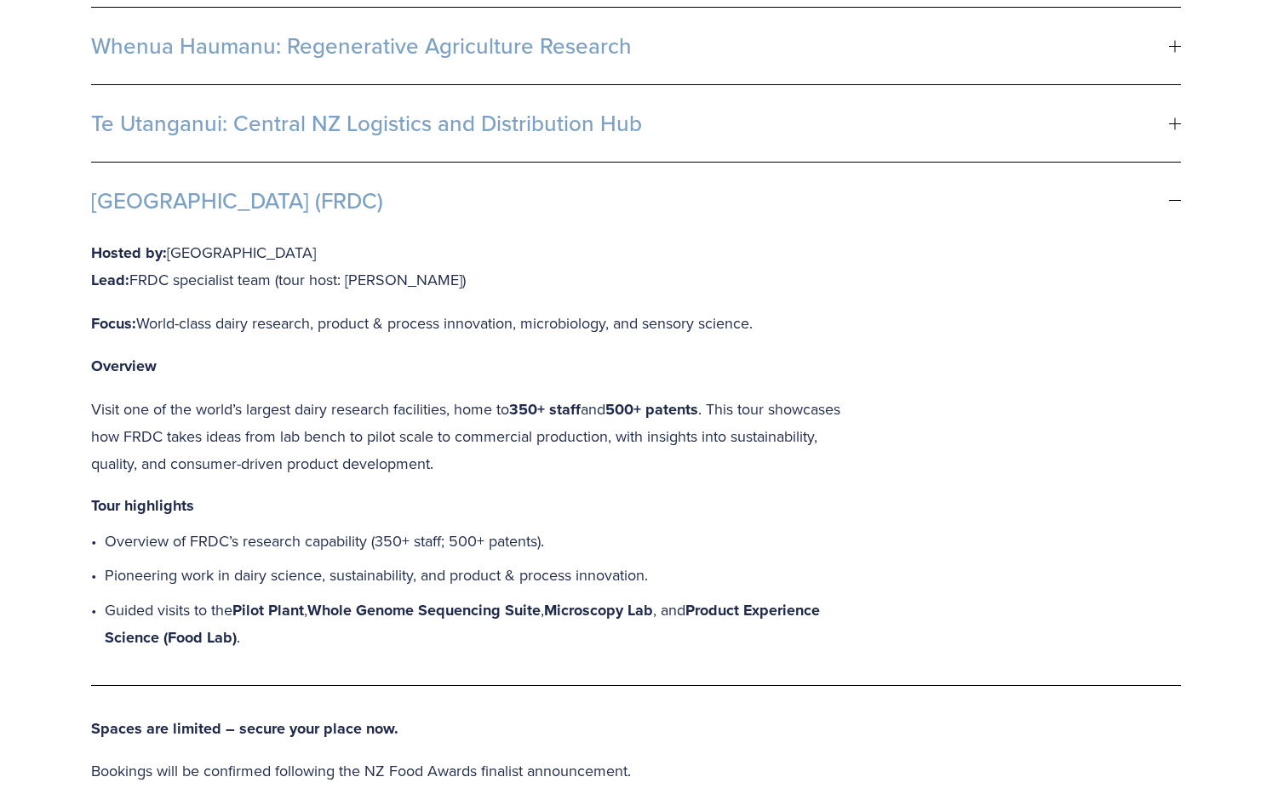
click at [173, 197] on button "Fonterra R&D Centre (FRDC)" at bounding box center [636, 201] width 1090 height 77
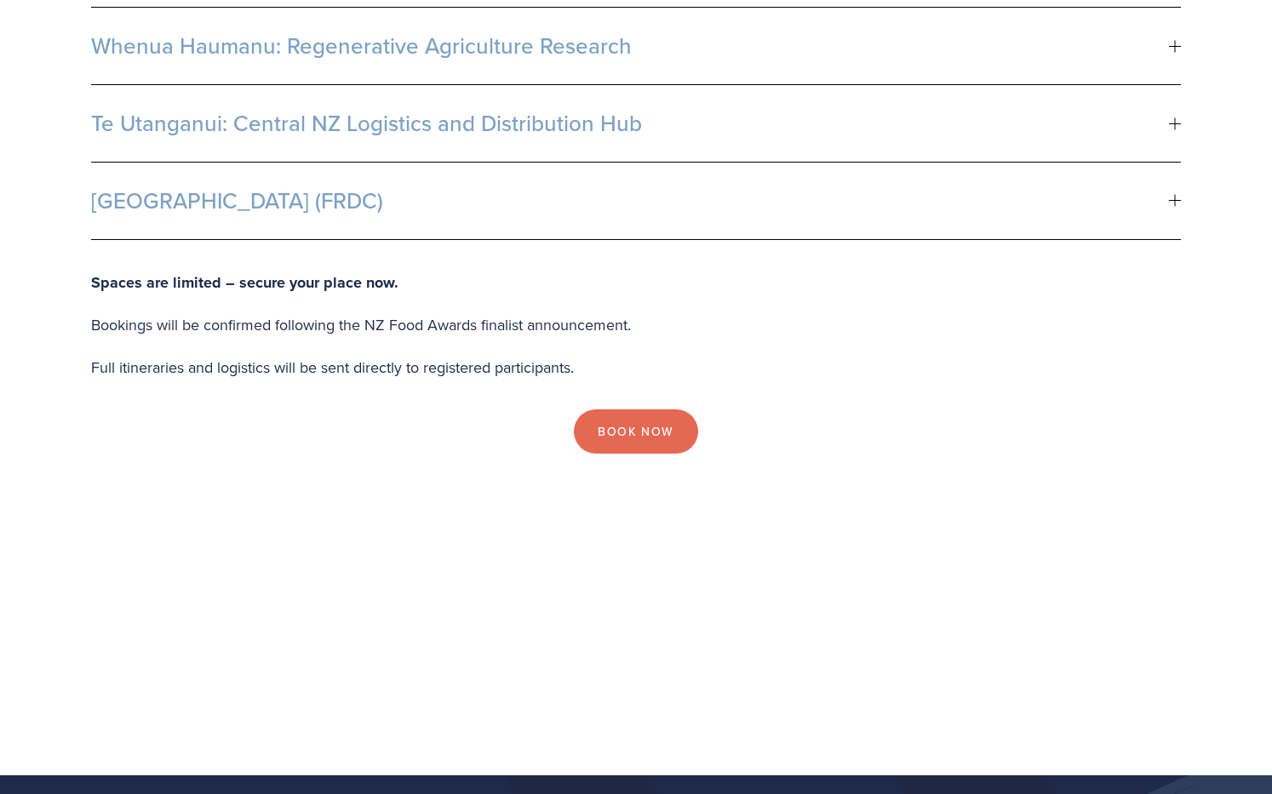
click at [264, 113] on button "Te Utanganui: Central NZ Logistics and Distribution Hub" at bounding box center [636, 123] width 1090 height 77
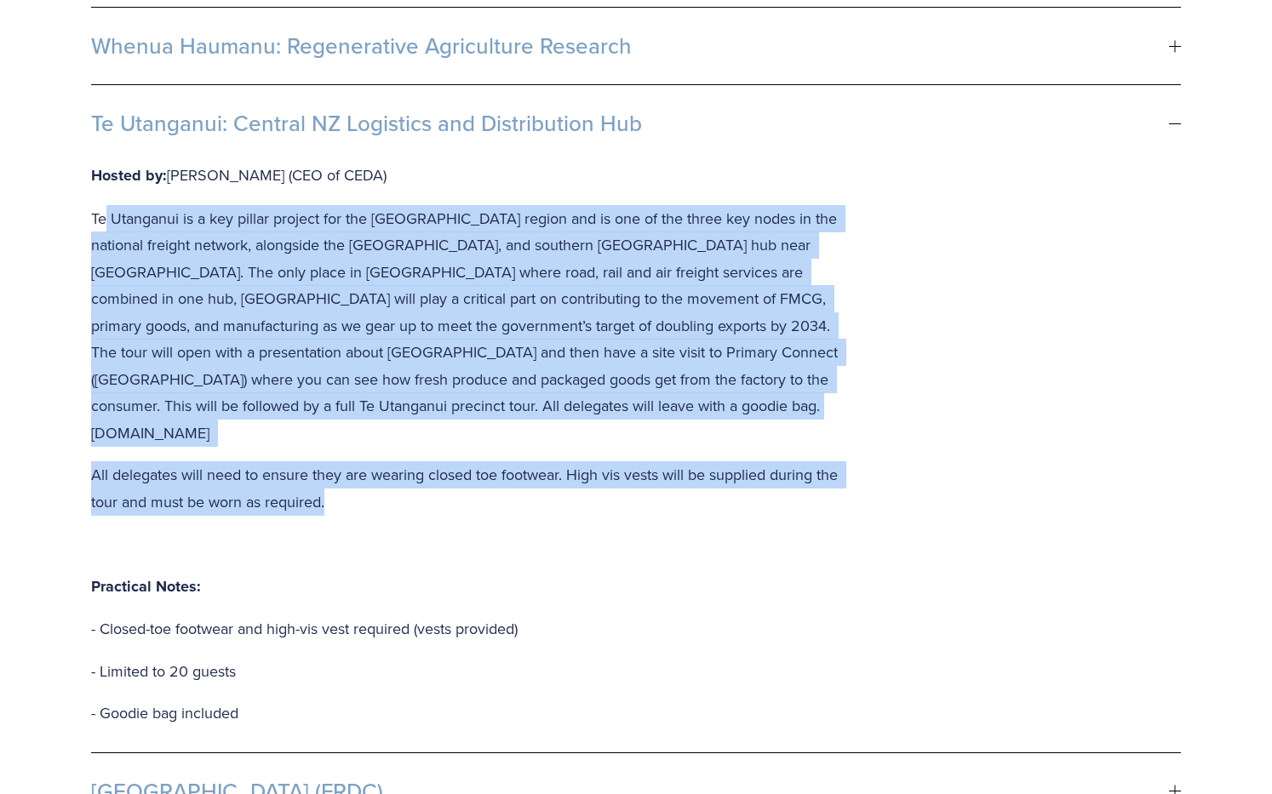
drag, startPoint x: 105, startPoint y: 190, endPoint x: 624, endPoint y: 473, distance: 591.7
click at [624, 473] on div "Hosted by: Jerry Shearman (CEO of CEDA) Te Utanganui is a key pillar project fo…" at bounding box center [472, 457] width 763 height 591
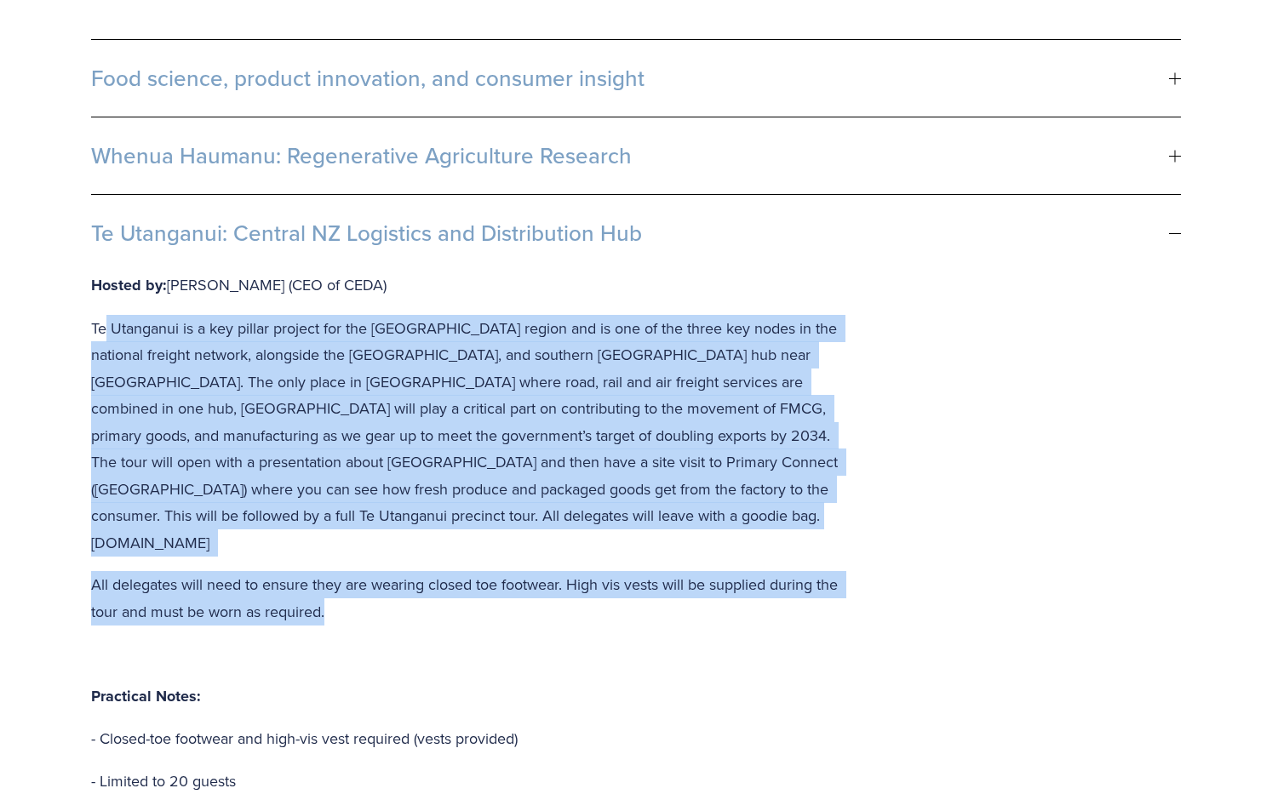
scroll to position [650, 0]
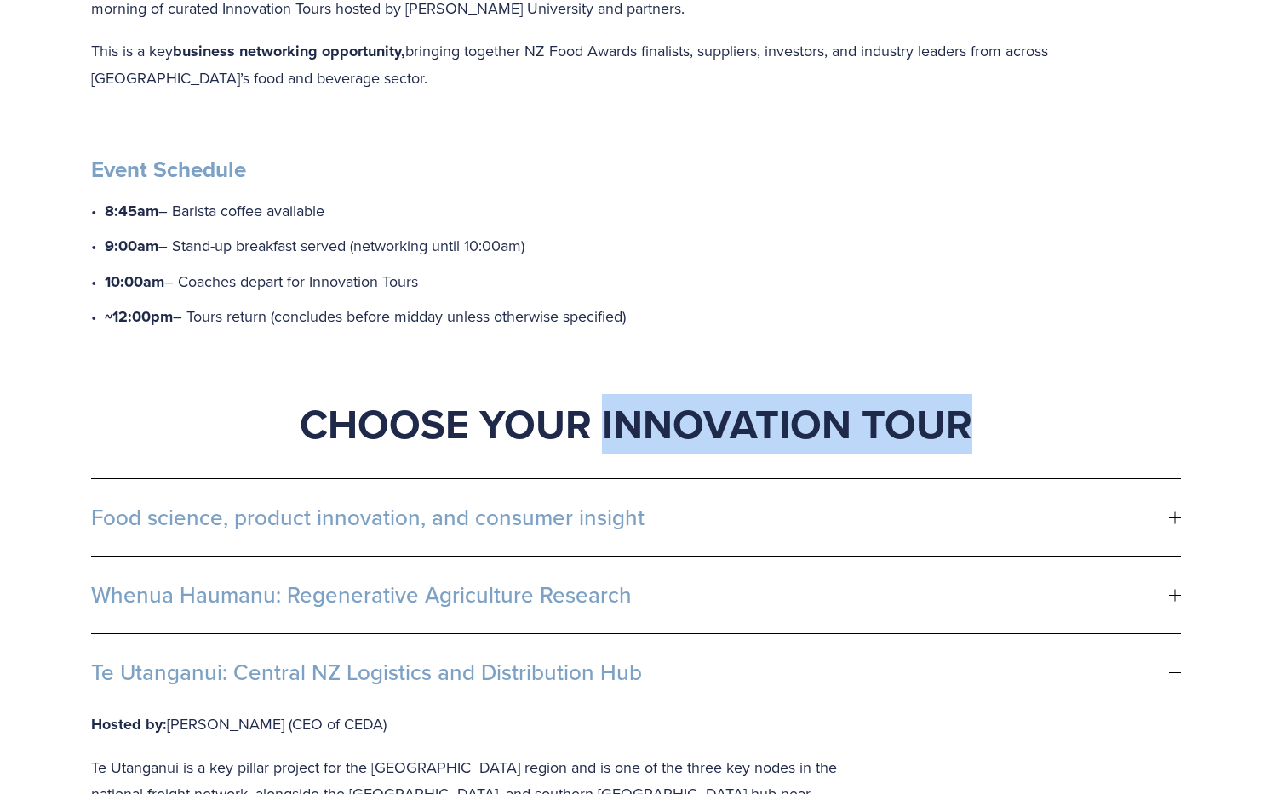
drag, startPoint x: 607, startPoint y: 392, endPoint x: 1016, endPoint y: 381, distance: 408.8
click at [1016, 398] on h1 "Choose Your Innovation Tour" at bounding box center [636, 423] width 1090 height 51
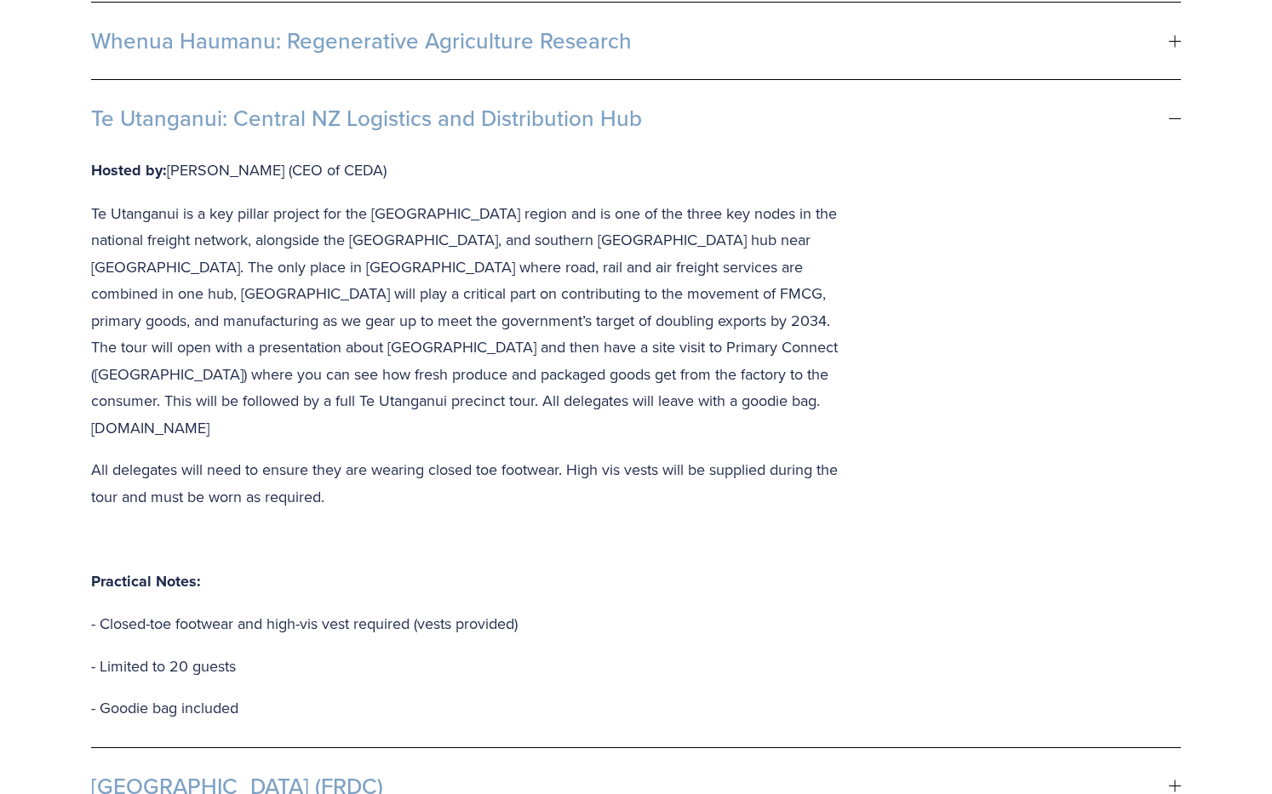
scroll to position [1201, 0]
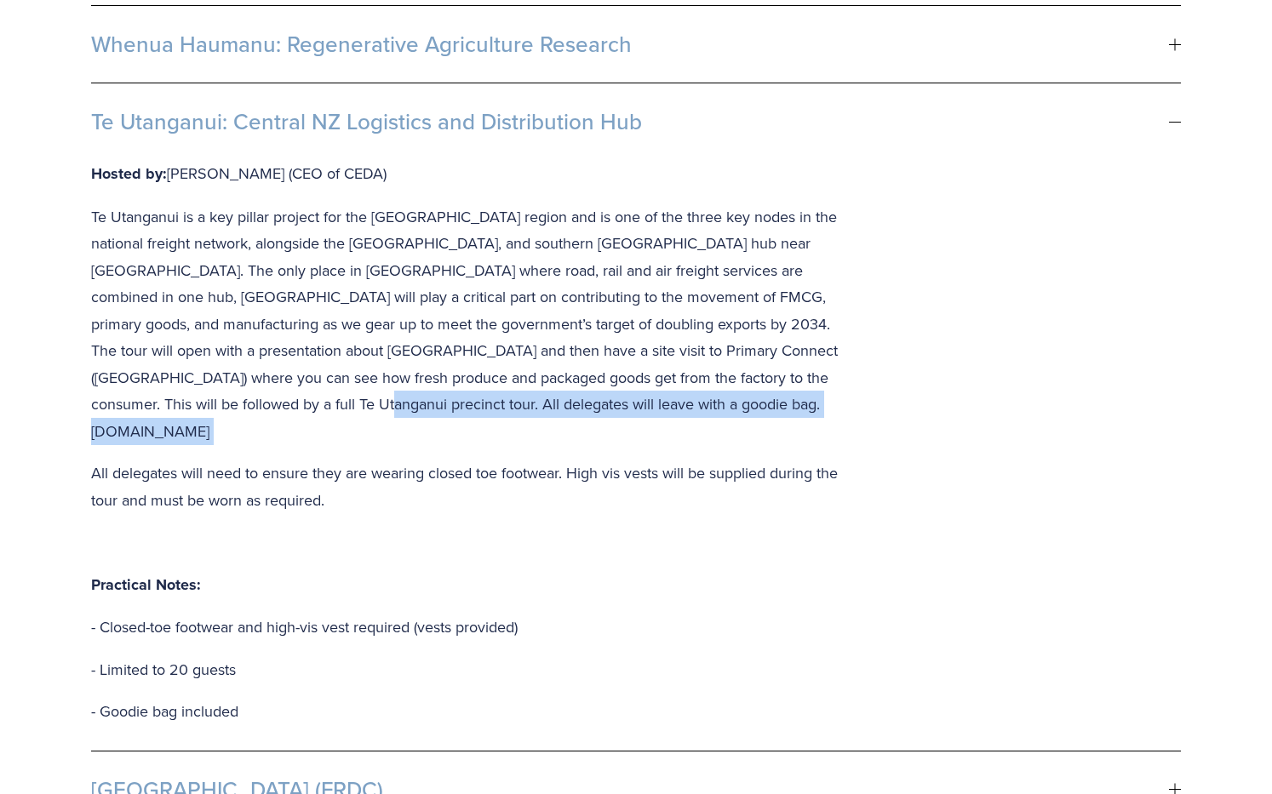
drag, startPoint x: 175, startPoint y: 379, endPoint x: 577, endPoint y: 380, distance: 402.7
click at [565, 380] on p "Te Utanganui is a key pillar project for the Manawatū region and is one of the …" at bounding box center [472, 324] width 763 height 242
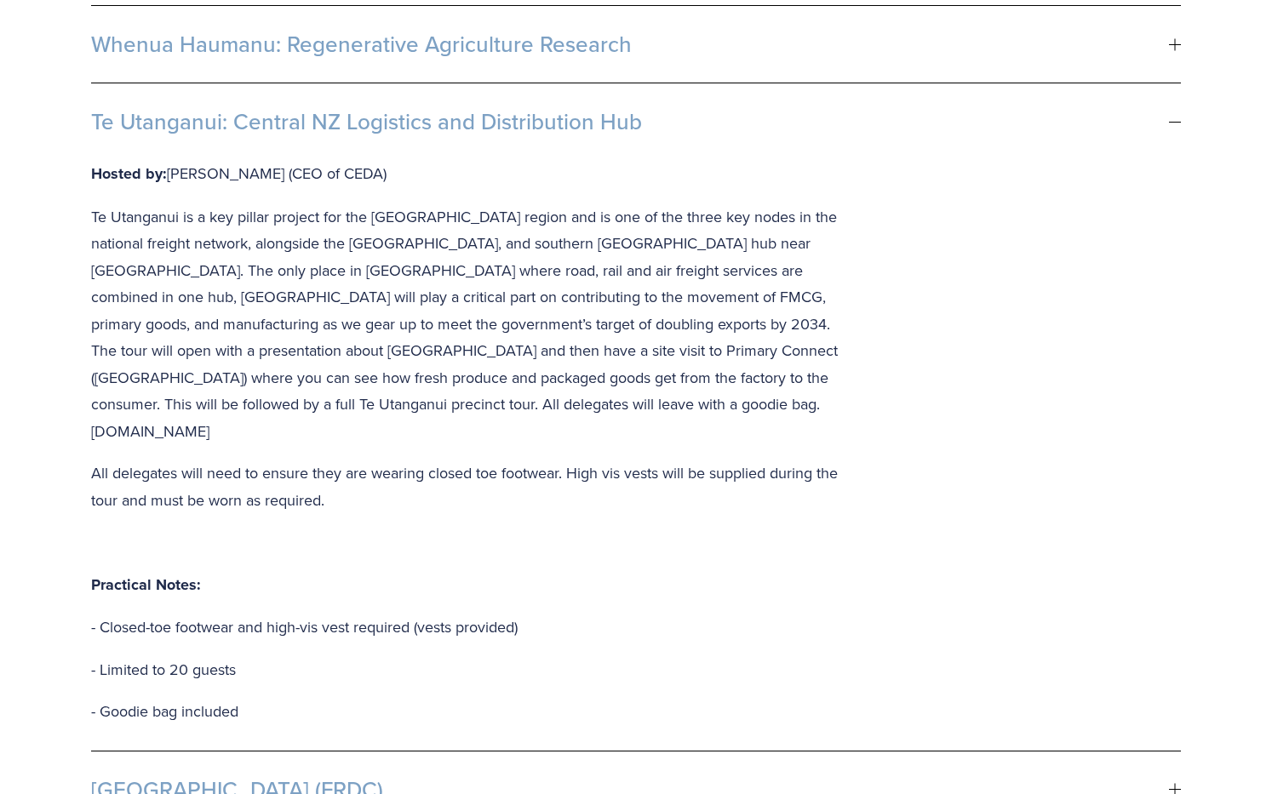
click at [580, 380] on p "Te Utanganui is a key pillar project for the Manawatū region and is one of the …" at bounding box center [472, 324] width 763 height 242
click at [341, 114] on button "Te Utanganui: Central NZ Logistics and Distribution Hub" at bounding box center [636, 121] width 1090 height 77
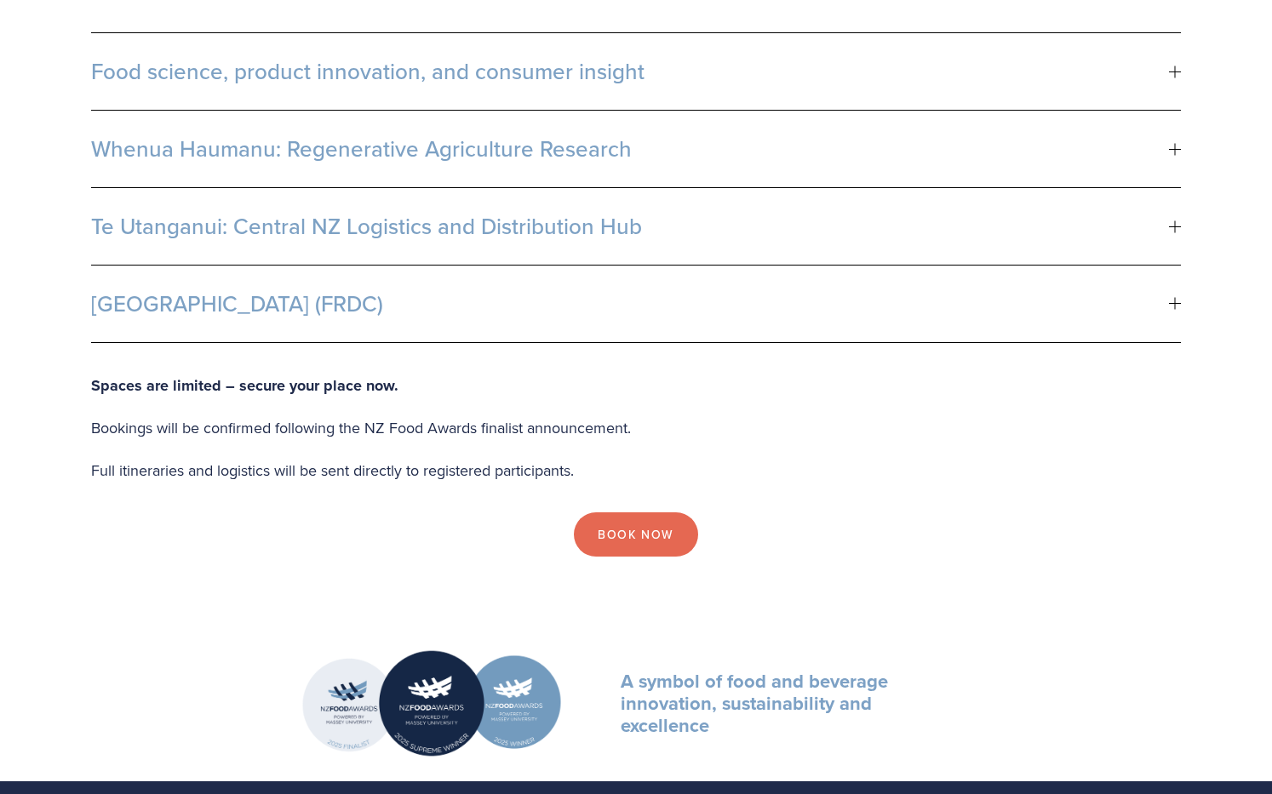
scroll to position [1097, 0]
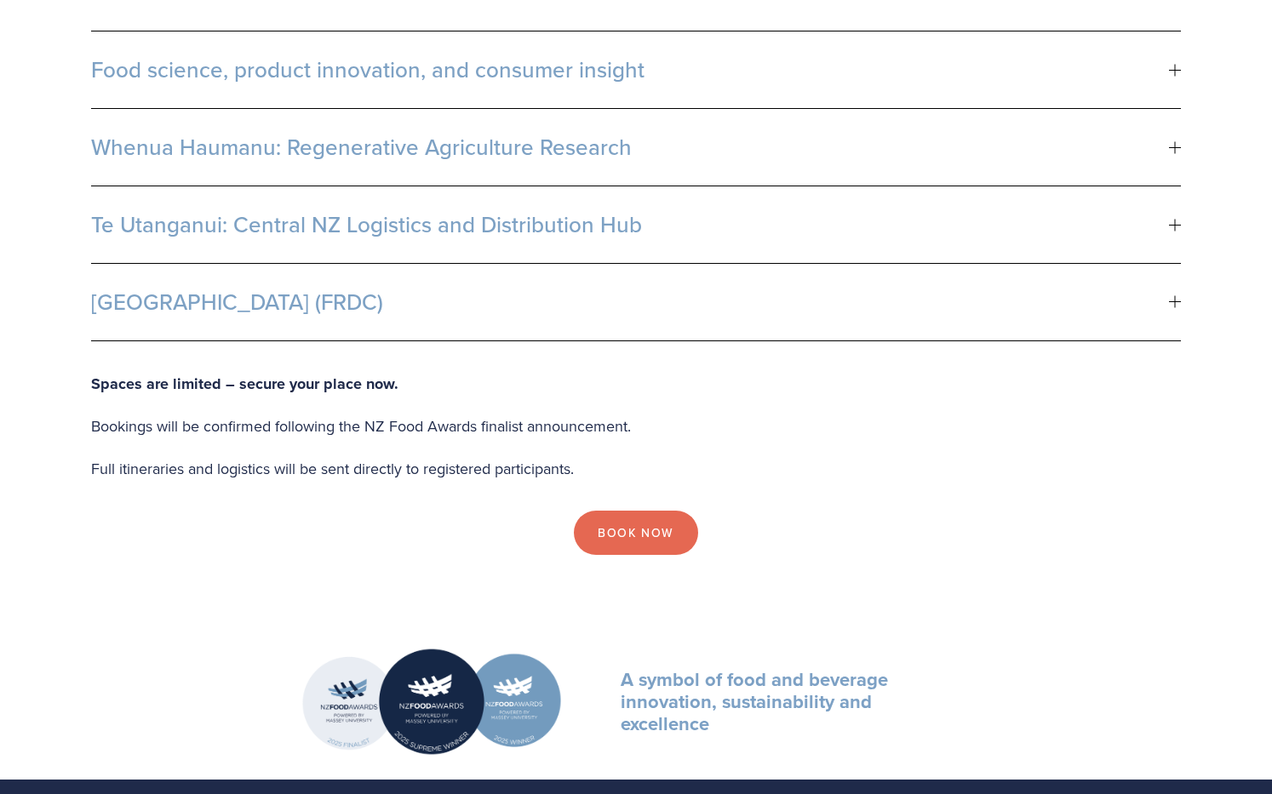
click at [220, 289] on span "Fonterra R&D Centre (FRDC)" at bounding box center [630, 302] width 1078 height 26
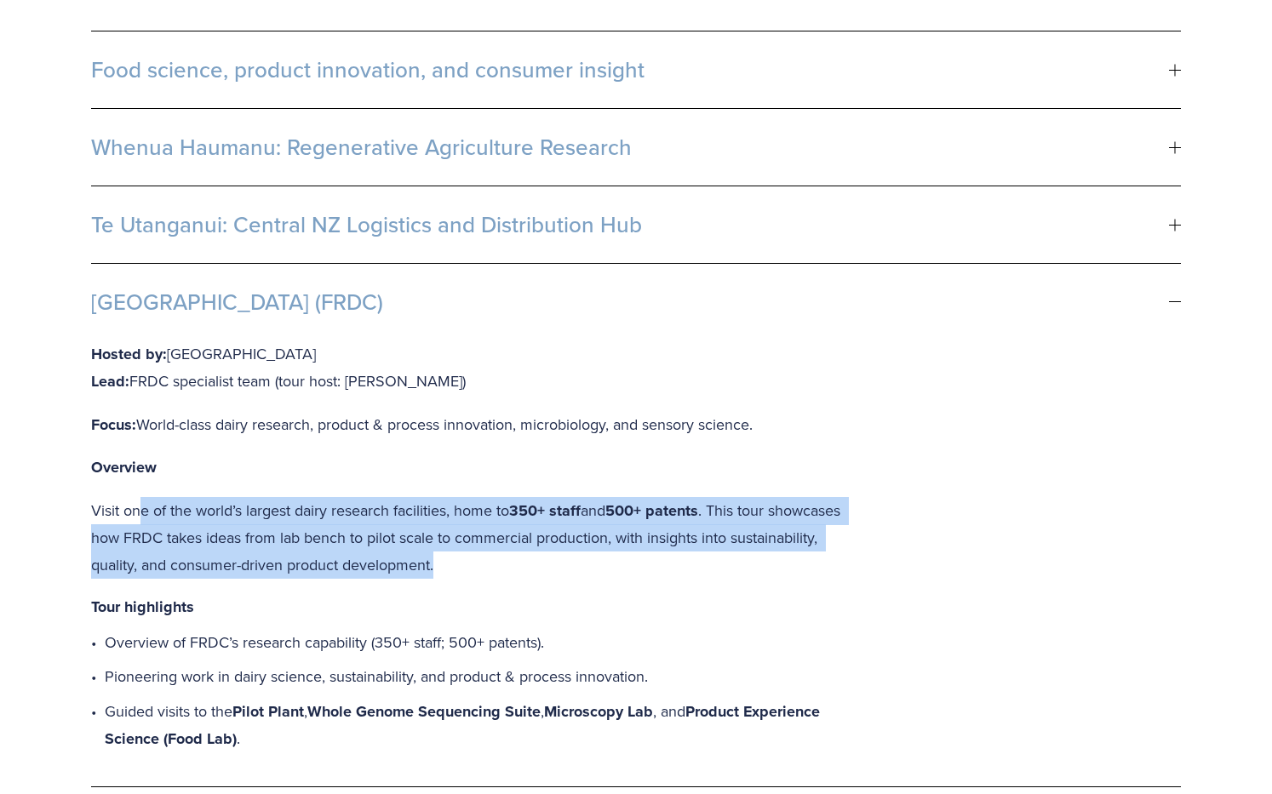
drag, startPoint x: 138, startPoint y: 475, endPoint x: 673, endPoint y: 545, distance: 539.2
click at [673, 545] on p "Visit one of the world’s largest dairy research facilities, home to 350+ staff …" at bounding box center [472, 538] width 763 height 82
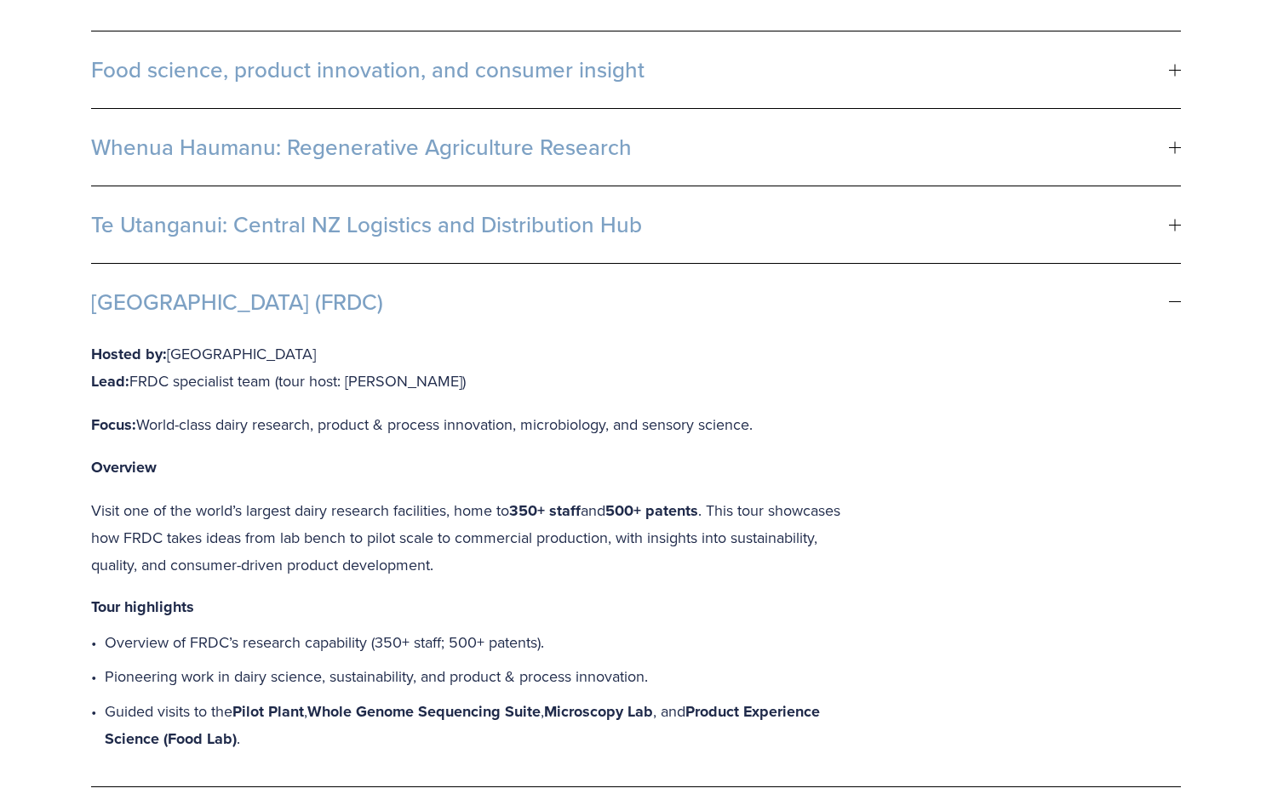
click at [529, 513] on p "Visit one of the world’s largest dairy research facilities, home to 350+ staff …" at bounding box center [472, 538] width 763 height 82
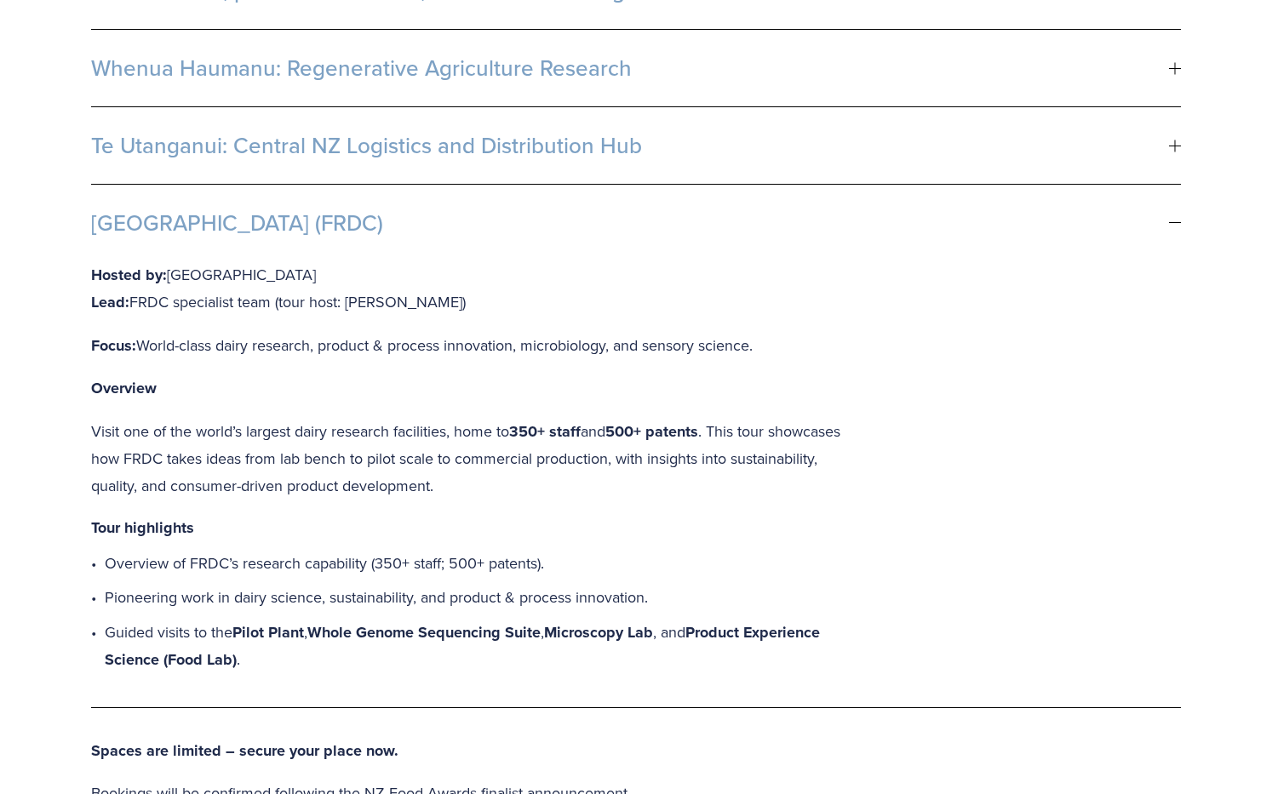
scroll to position [1114, 0]
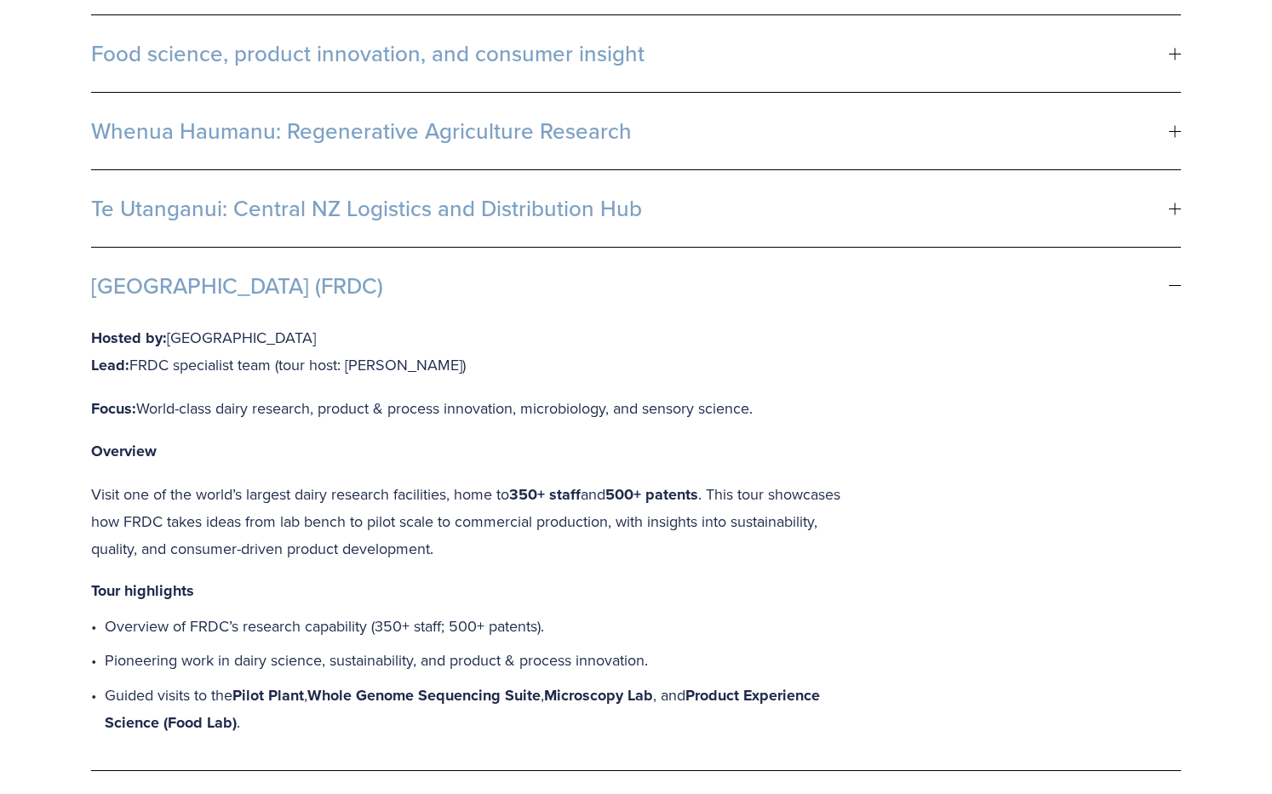
click at [270, 273] on span "Fonterra R&D Centre (FRDC)" at bounding box center [630, 286] width 1078 height 26
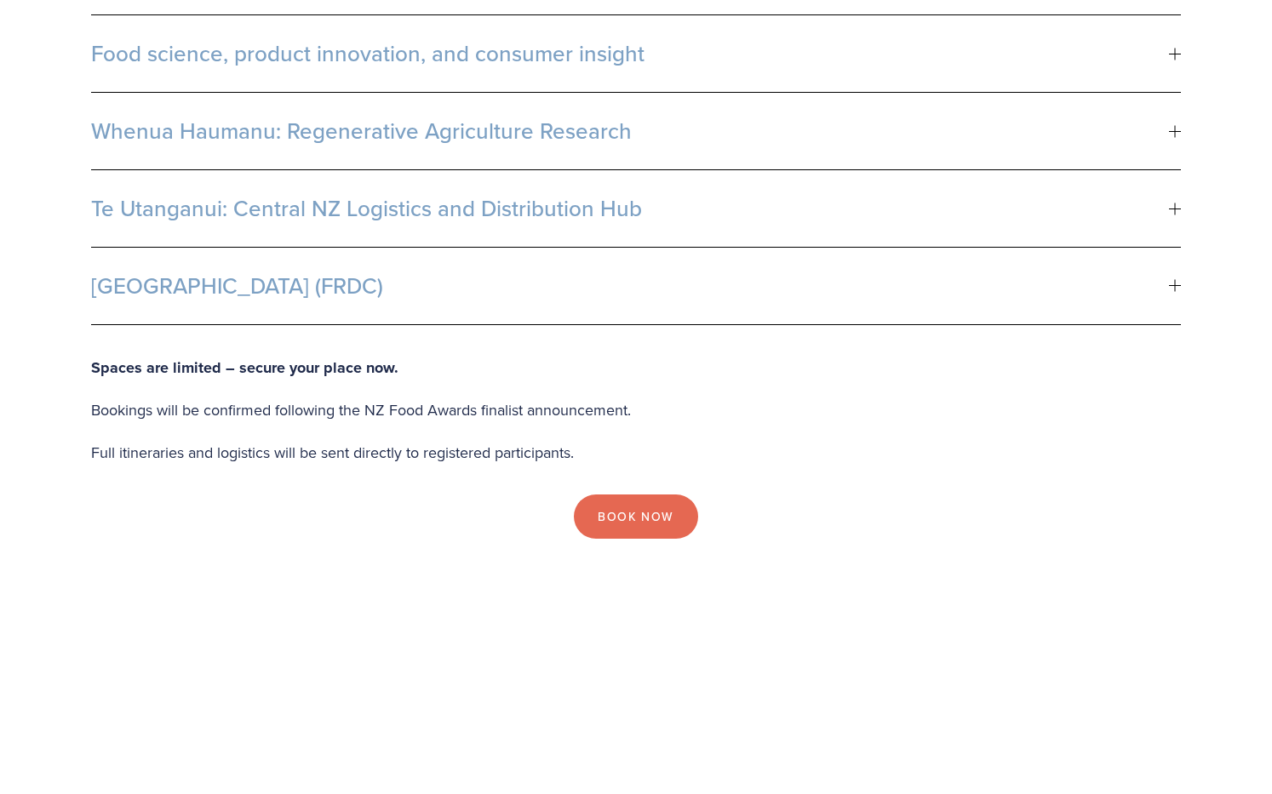
click at [150, 118] on span "Whenua Haumanu: Regenerative Agriculture Research" at bounding box center [630, 131] width 1078 height 26
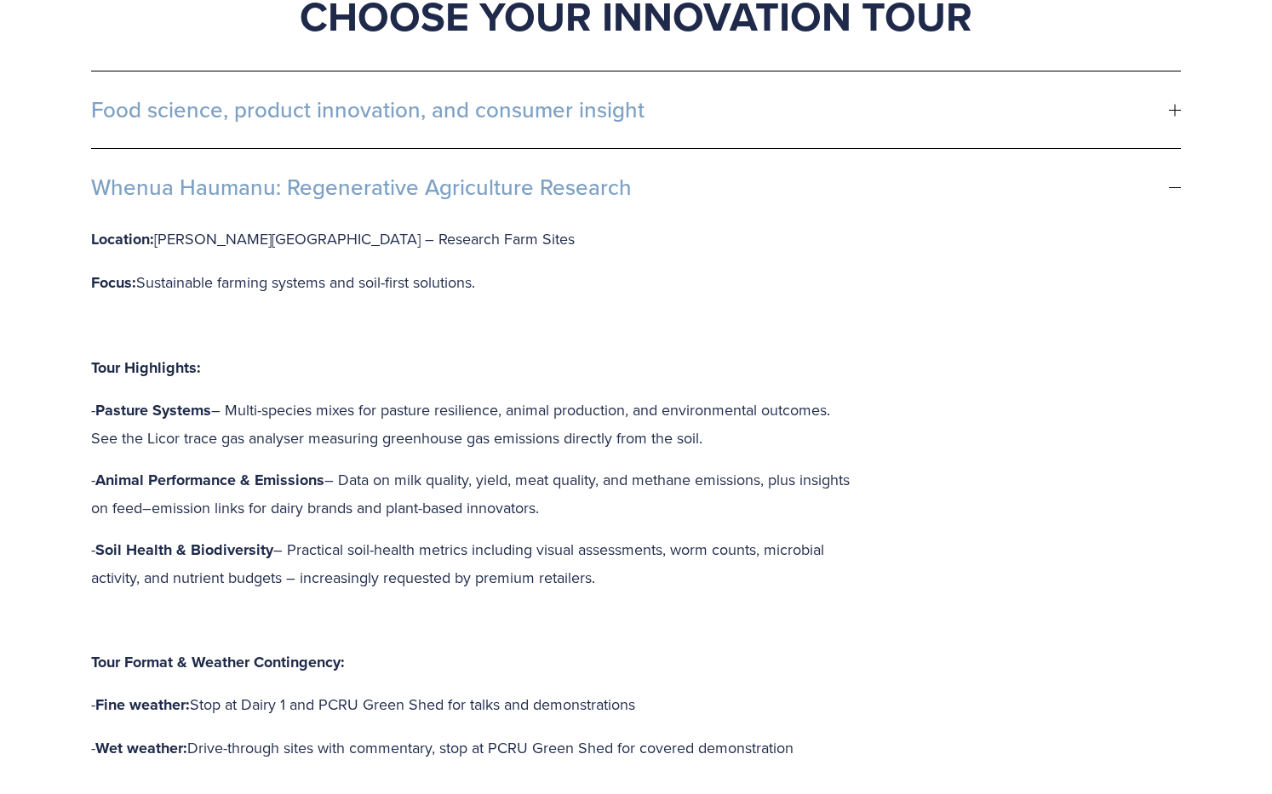
scroll to position [1012, 0]
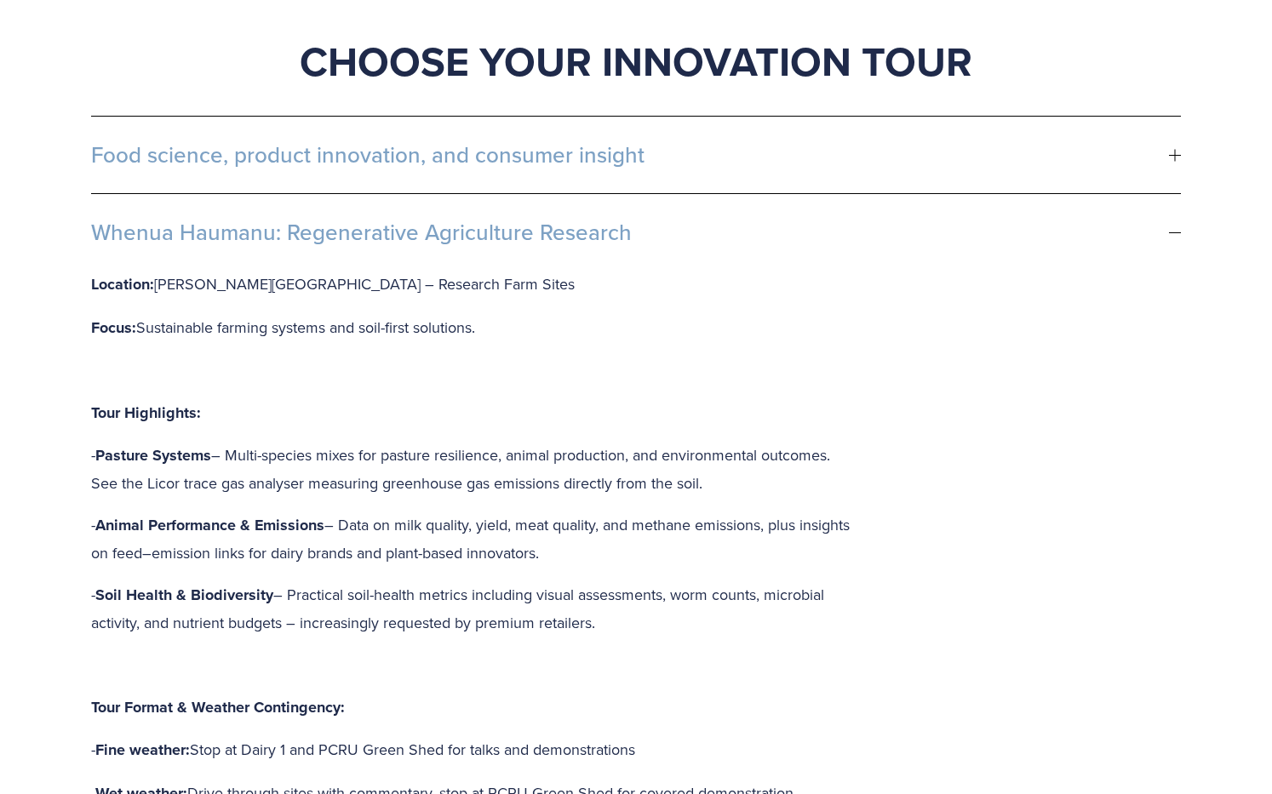
click at [337, 194] on button "Whenua Haumanu: Regenerative Agriculture Research" at bounding box center [636, 232] width 1090 height 77
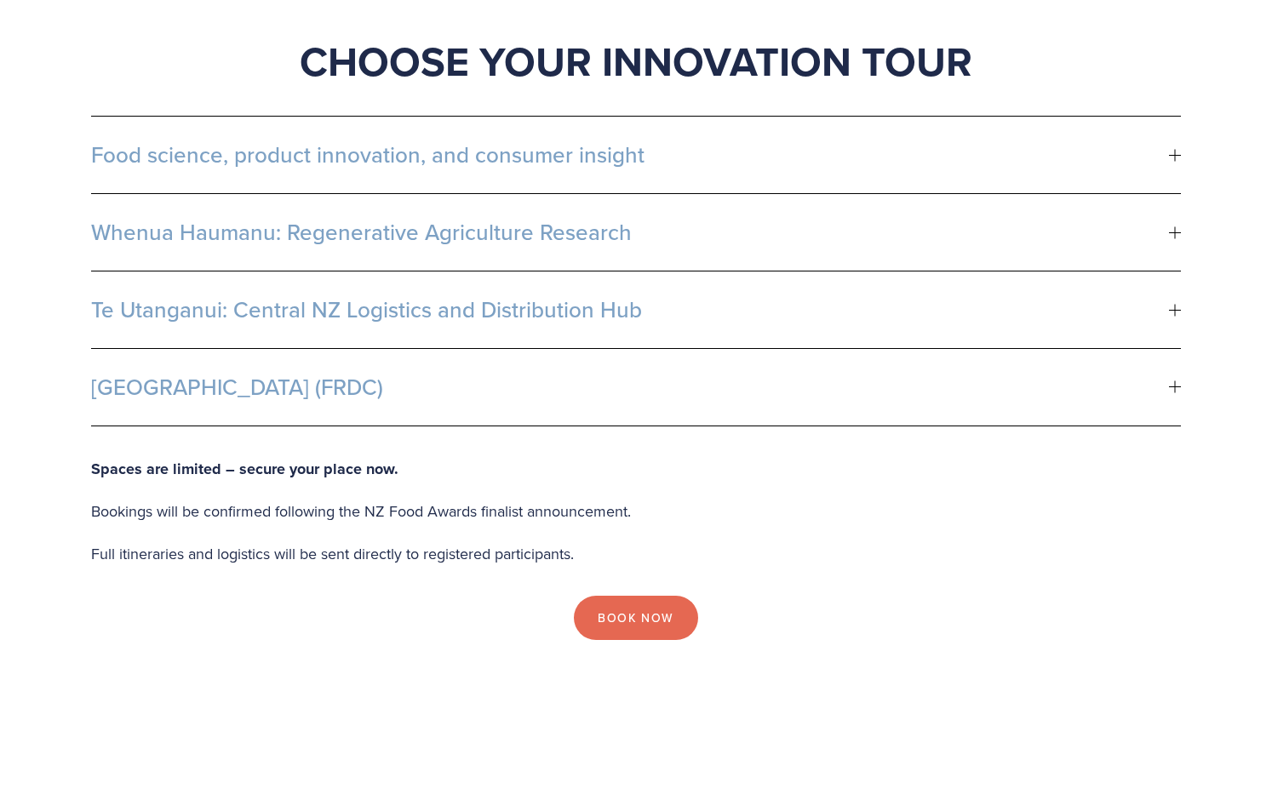
click at [312, 117] on button "Food science, product innovation, and consumer insight" at bounding box center [636, 155] width 1090 height 77
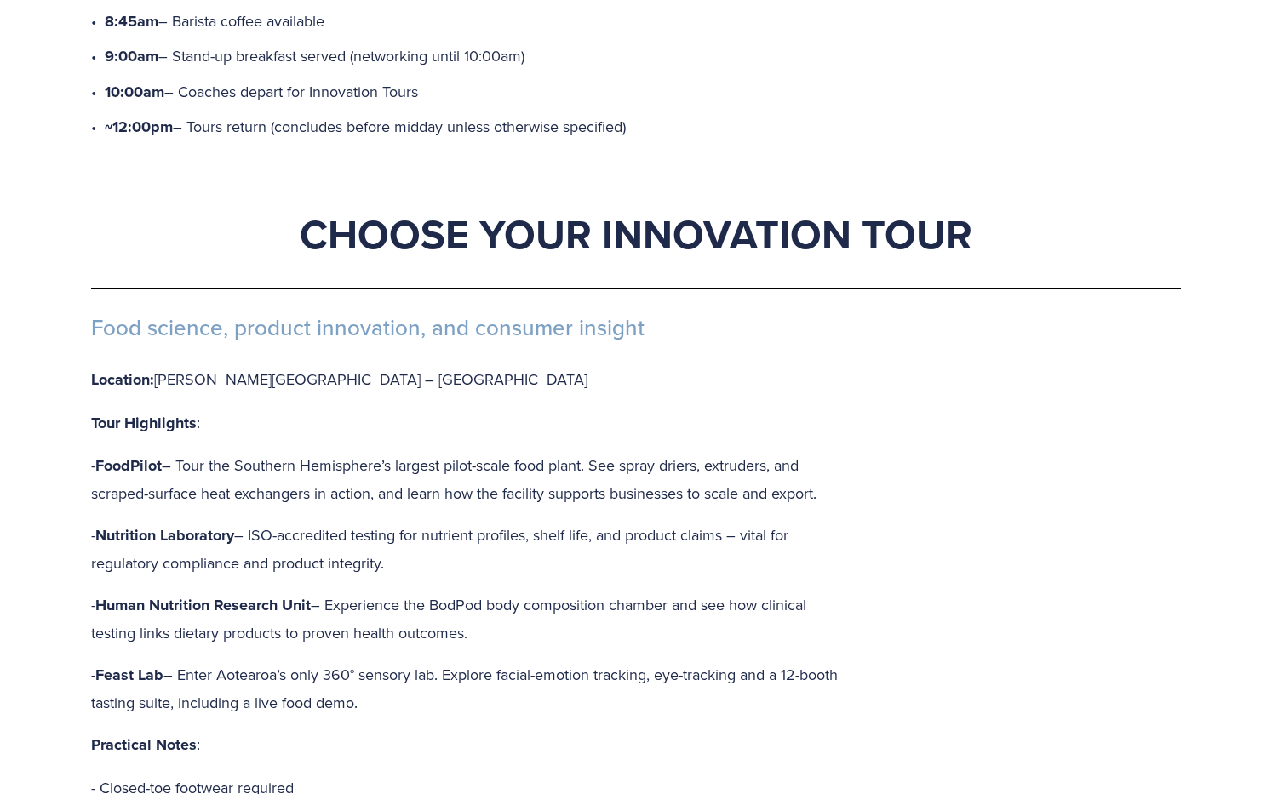
scroll to position [841, 0]
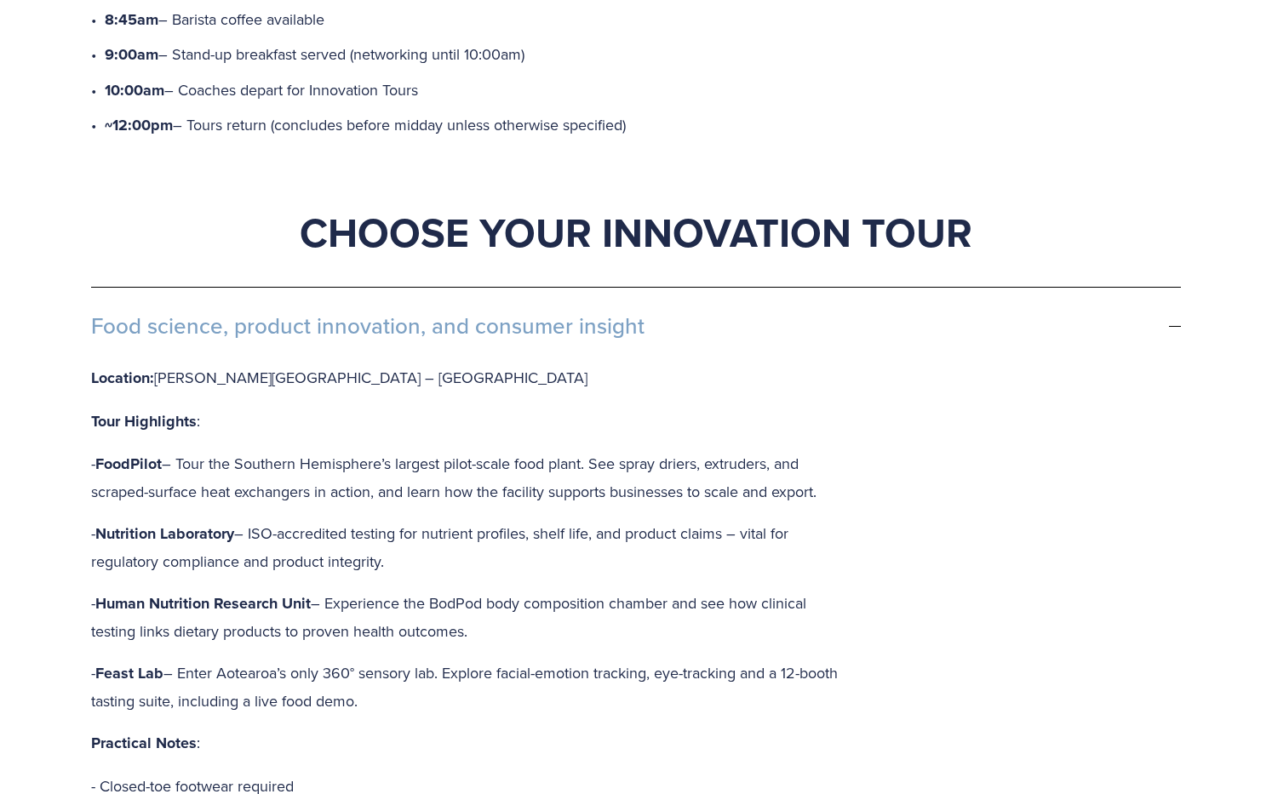
click at [401, 313] on span "Food science, product innovation, and consumer insight" at bounding box center [630, 326] width 1078 height 26
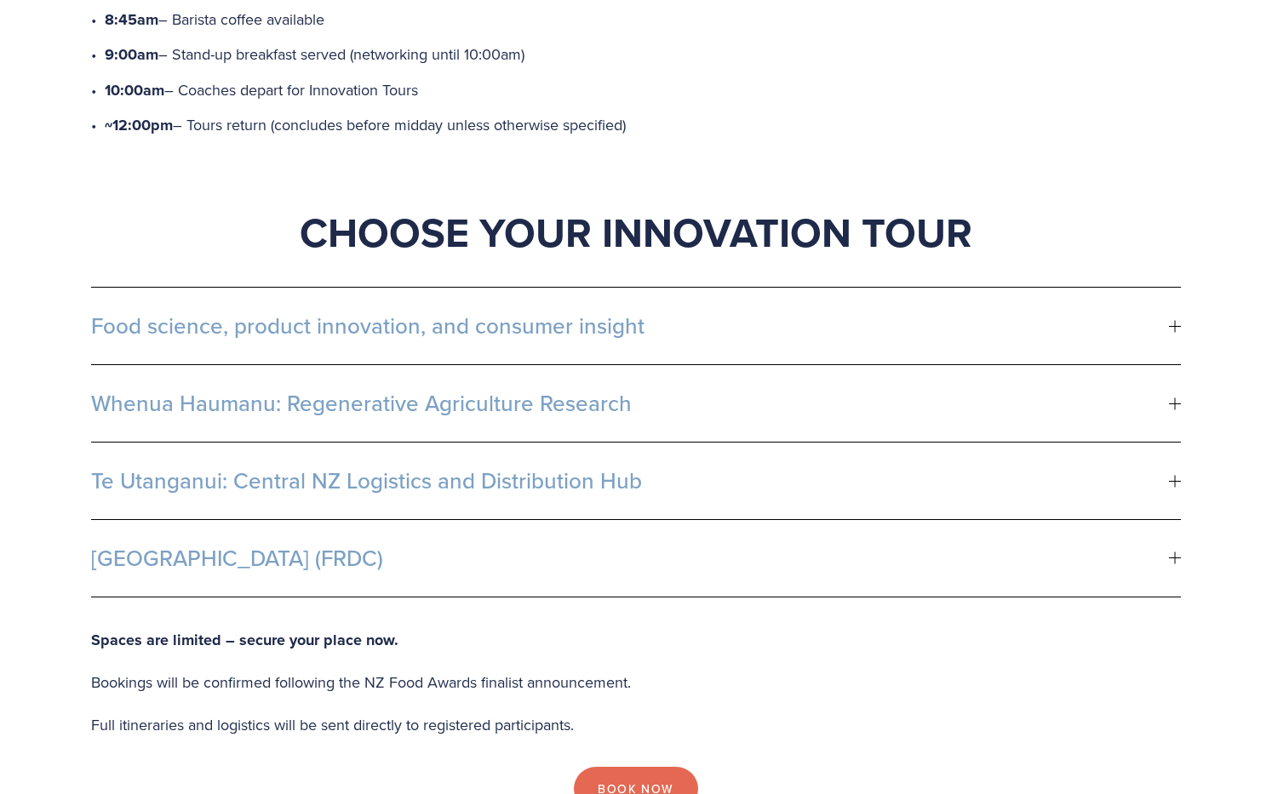
scroll to position [833, 0]
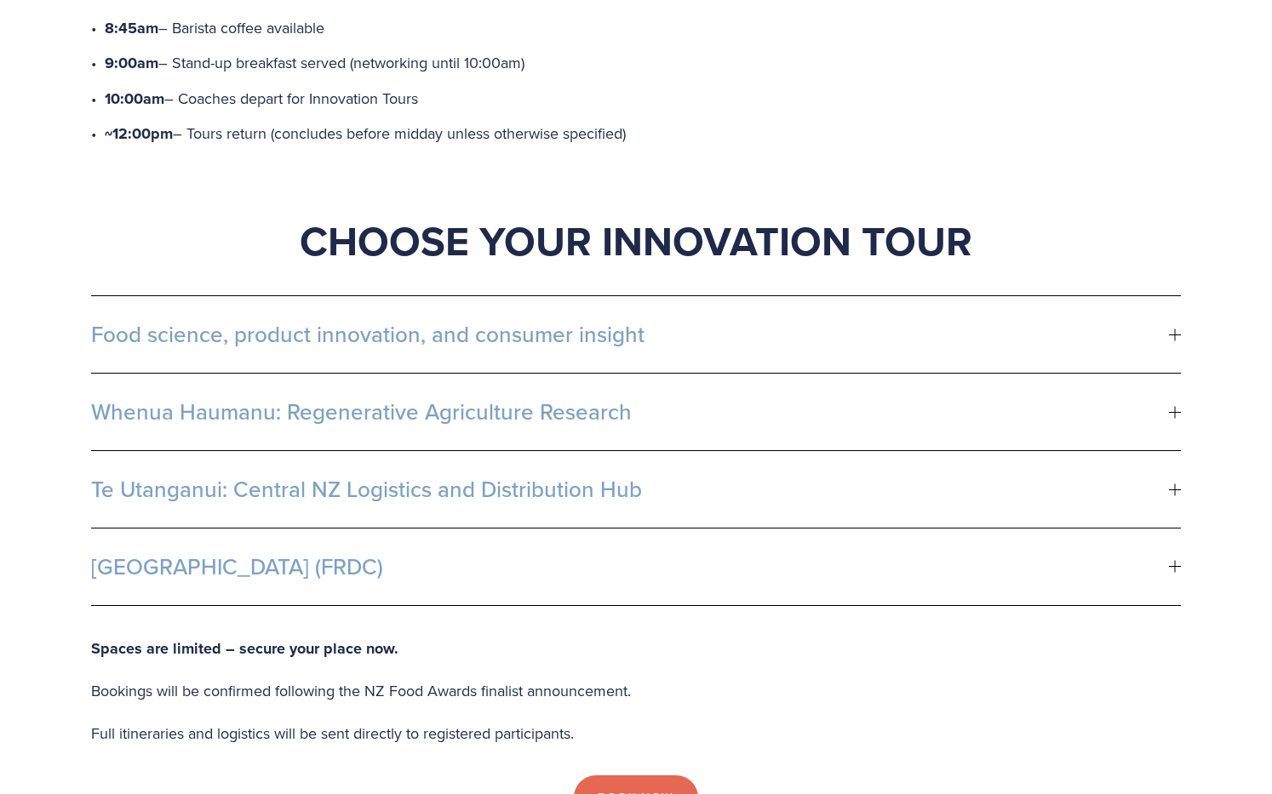
click at [401, 322] on span "Food science, product innovation, and consumer insight" at bounding box center [630, 335] width 1078 height 26
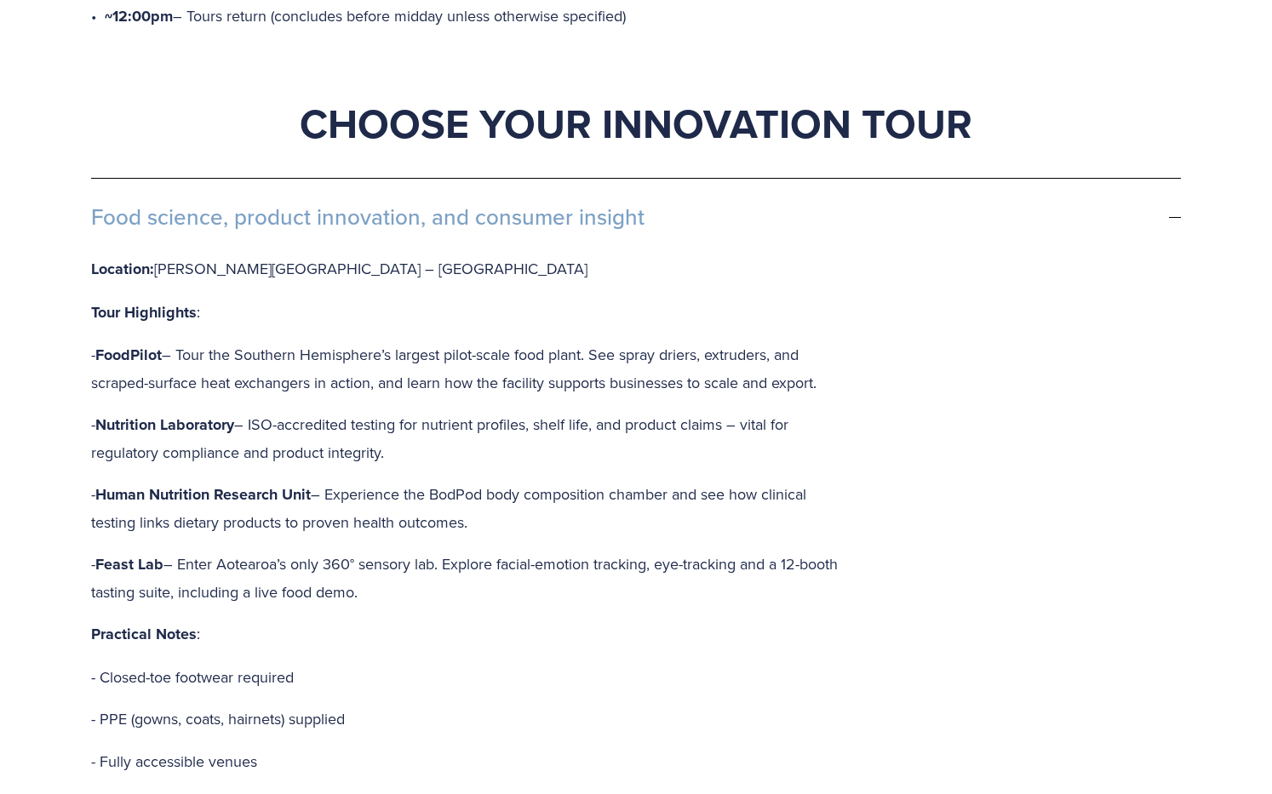
scroll to position [953, 0]
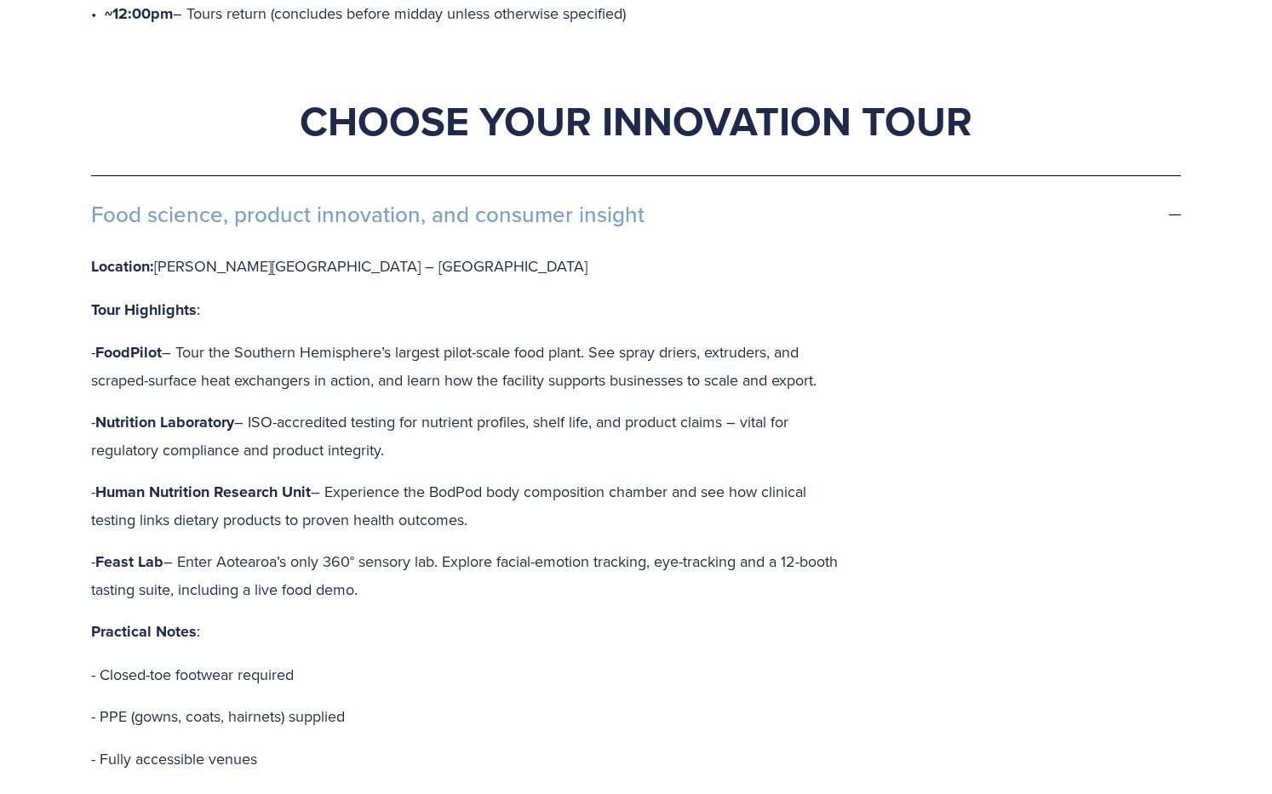
drag, startPoint x: 188, startPoint y: 530, endPoint x: 425, endPoint y: 559, distance: 238.5
click at [425, 559] on p "- Feast Lab – Enter Aotearoa’s only 360° sensory lab. Explore facial-emotion tr…" at bounding box center [472, 575] width 763 height 54
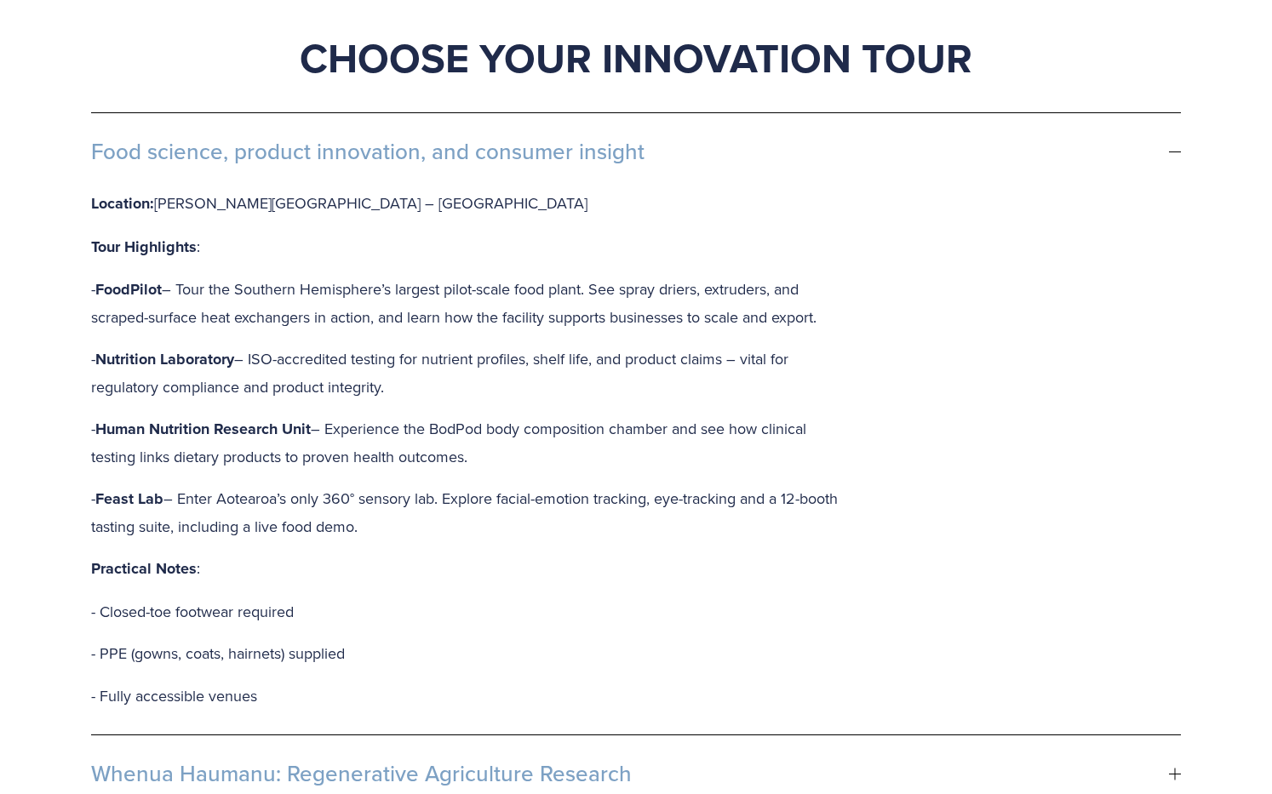
scroll to position [1017, 0]
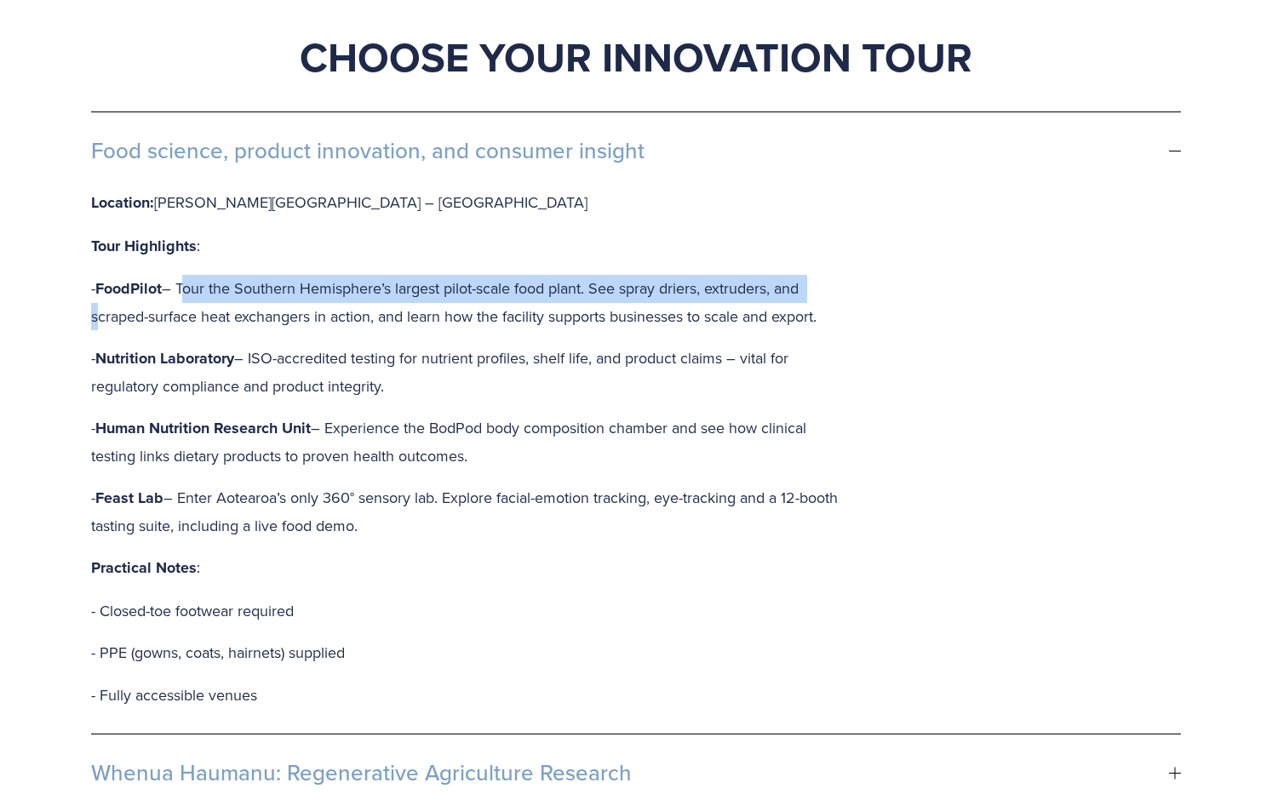
drag, startPoint x: 186, startPoint y: 259, endPoint x: 840, endPoint y: 272, distance: 654.9
click at [840, 275] on p "- FoodPilot – Tour the Southern Hemisphere’s largest pilot-scale food plant. Se…" at bounding box center [472, 302] width 763 height 54
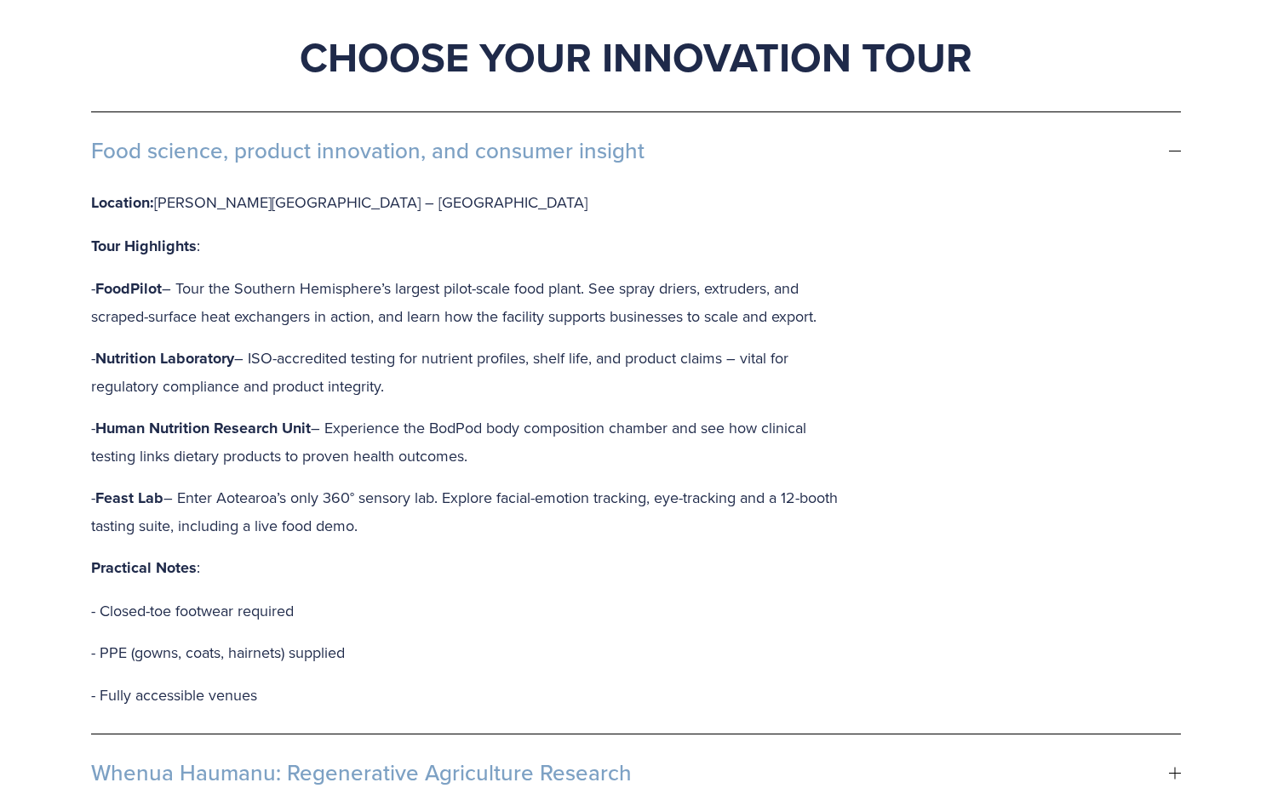
scroll to position [1010, 0]
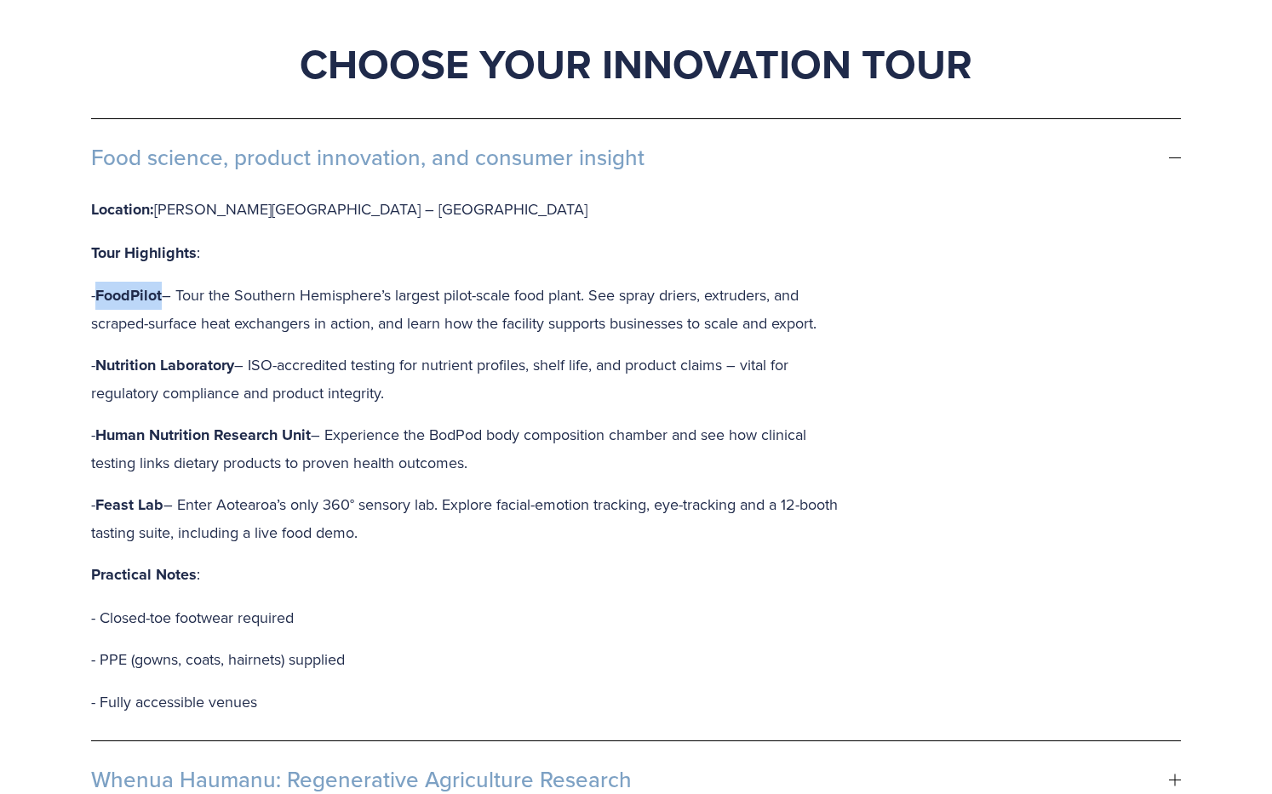
drag, startPoint x: 167, startPoint y: 265, endPoint x: 102, endPoint y: 265, distance: 64.7
click at [102, 282] on p "- FoodPilot – Tour the Southern Hemisphere’s largest pilot-scale food plant. Se…" at bounding box center [472, 309] width 763 height 54
copy strong "FoodPilot"
drag, startPoint x: 166, startPoint y: 477, endPoint x: 102, endPoint y: 477, distance: 63.9
click at [102, 491] on p "- Feast Lab – Enter Aotearoa’s only 360° sensory lab. Explore facial-emotion tr…" at bounding box center [472, 518] width 763 height 54
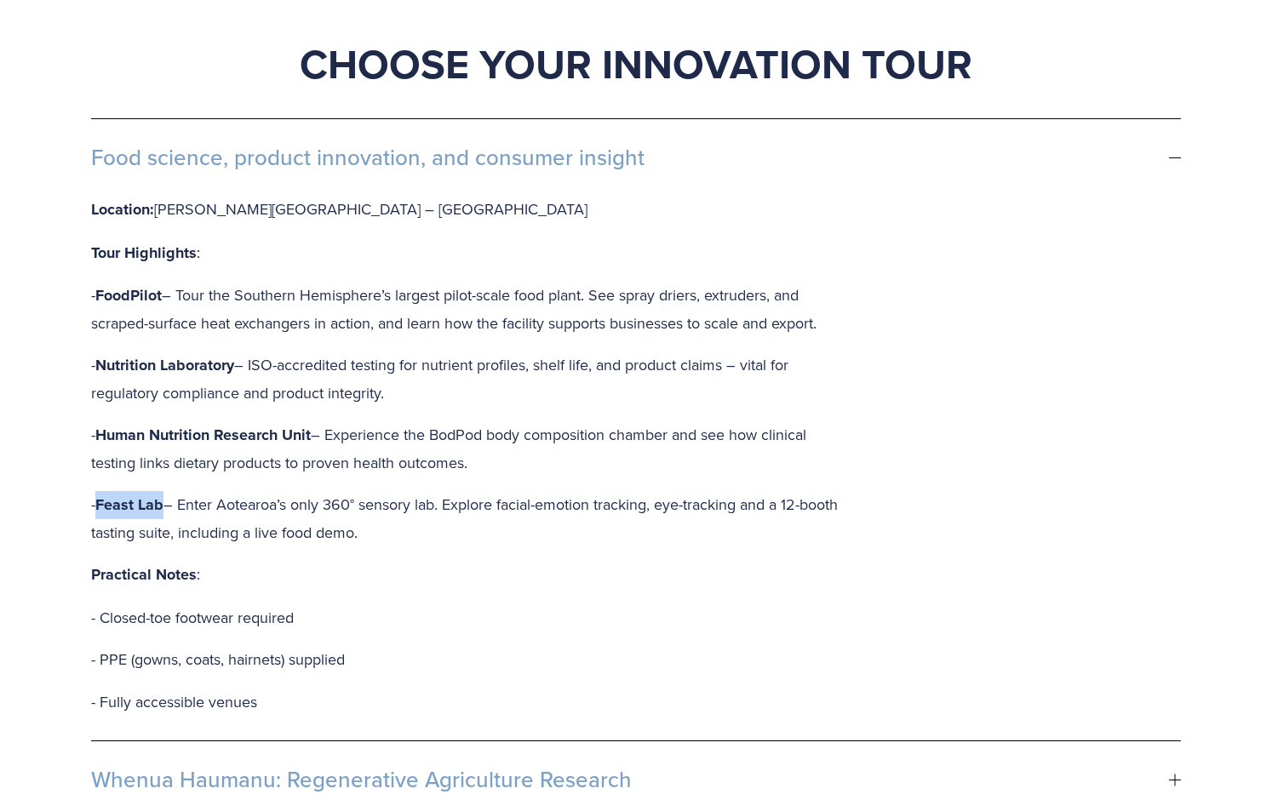
copy strong "Feast Lab"
drag, startPoint x: 193, startPoint y: 484, endPoint x: 394, endPoint y: 501, distance: 201.7
click at [394, 501] on p "- Feast Lab – Enter Aotearoa’s only 360° sensory lab. Explore facial-emotion tr…" at bounding box center [472, 518] width 763 height 54
copy p "nter Aotearoa’s only 360° sensory lab. Explore facial-emotion tracking, eye-tra…"
drag, startPoint x: 166, startPoint y: 479, endPoint x: 81, endPoint y: 477, distance: 85.2
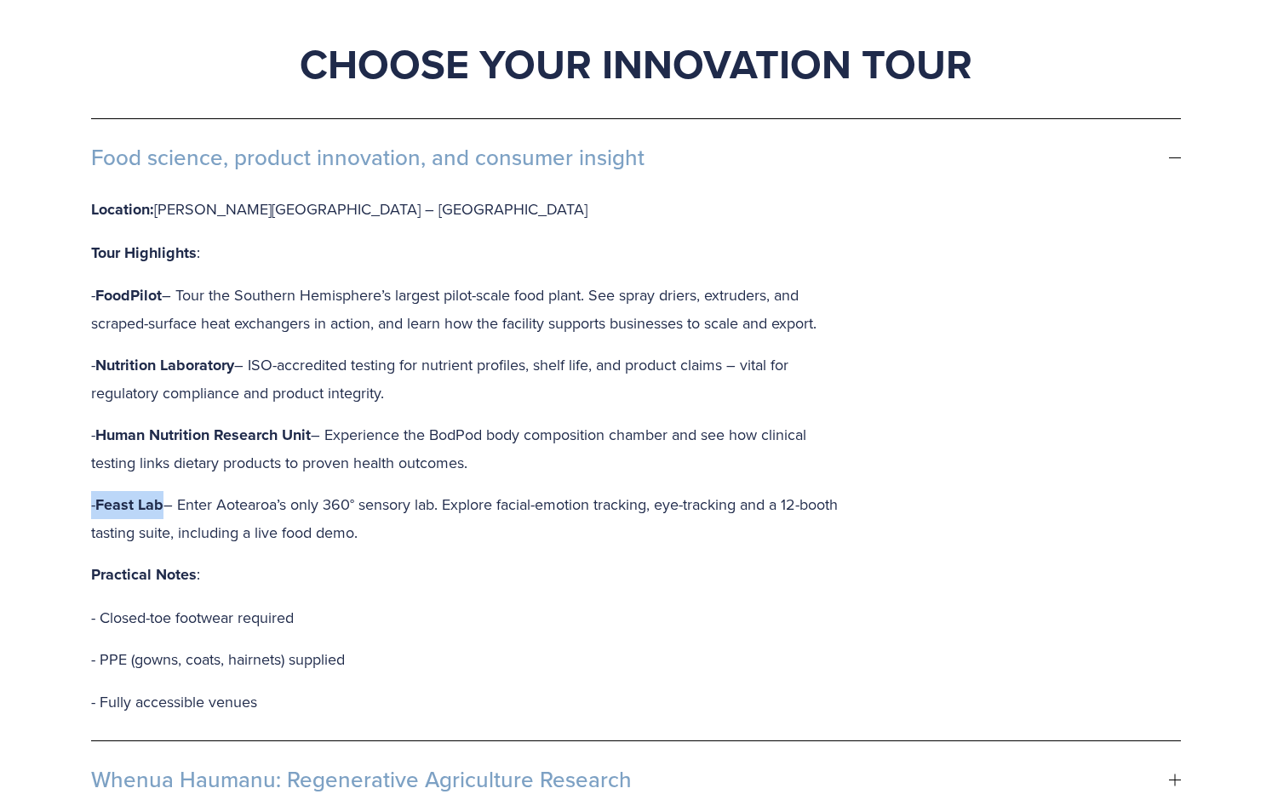
click at [81, 477] on div "Food science, product innovation, and consumer insight Location: Massey Univers…" at bounding box center [636, 546] width 1119 height 885
copy p "- Feast Lab"
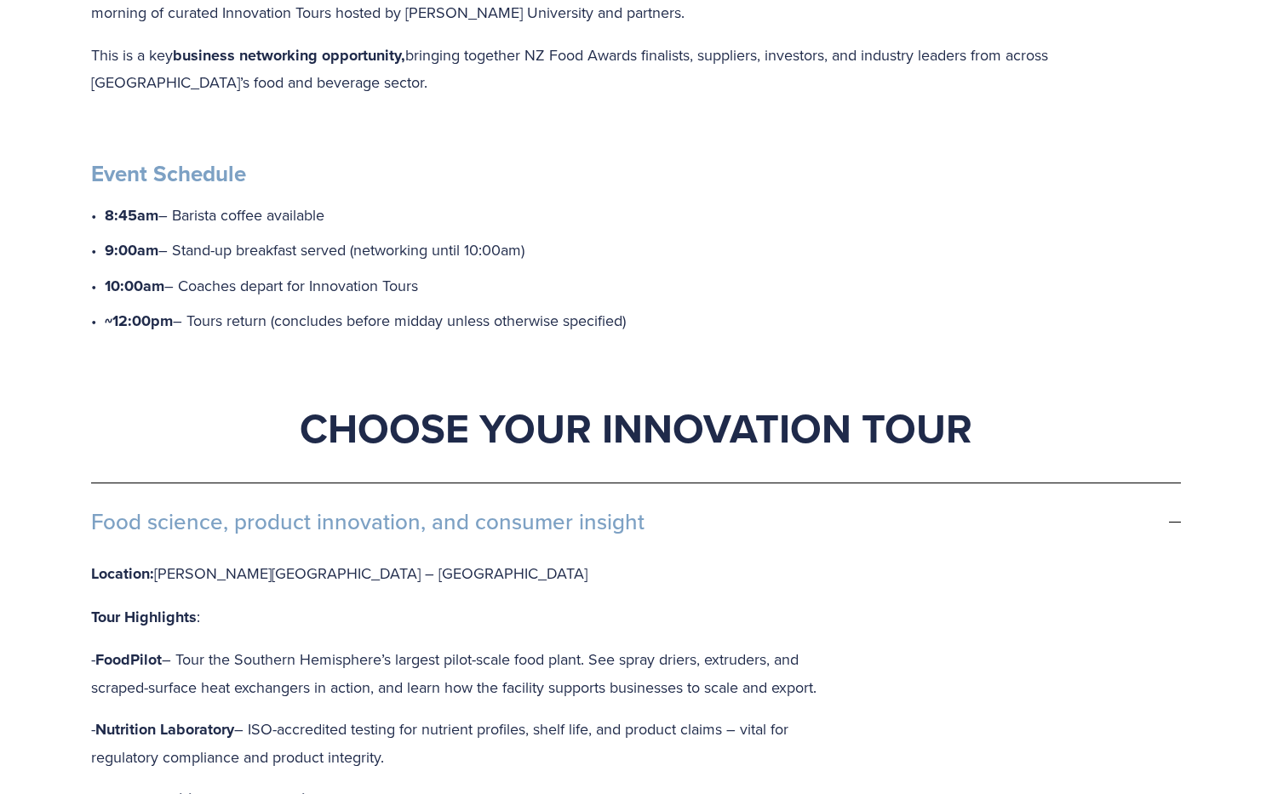
scroll to position [496, 0]
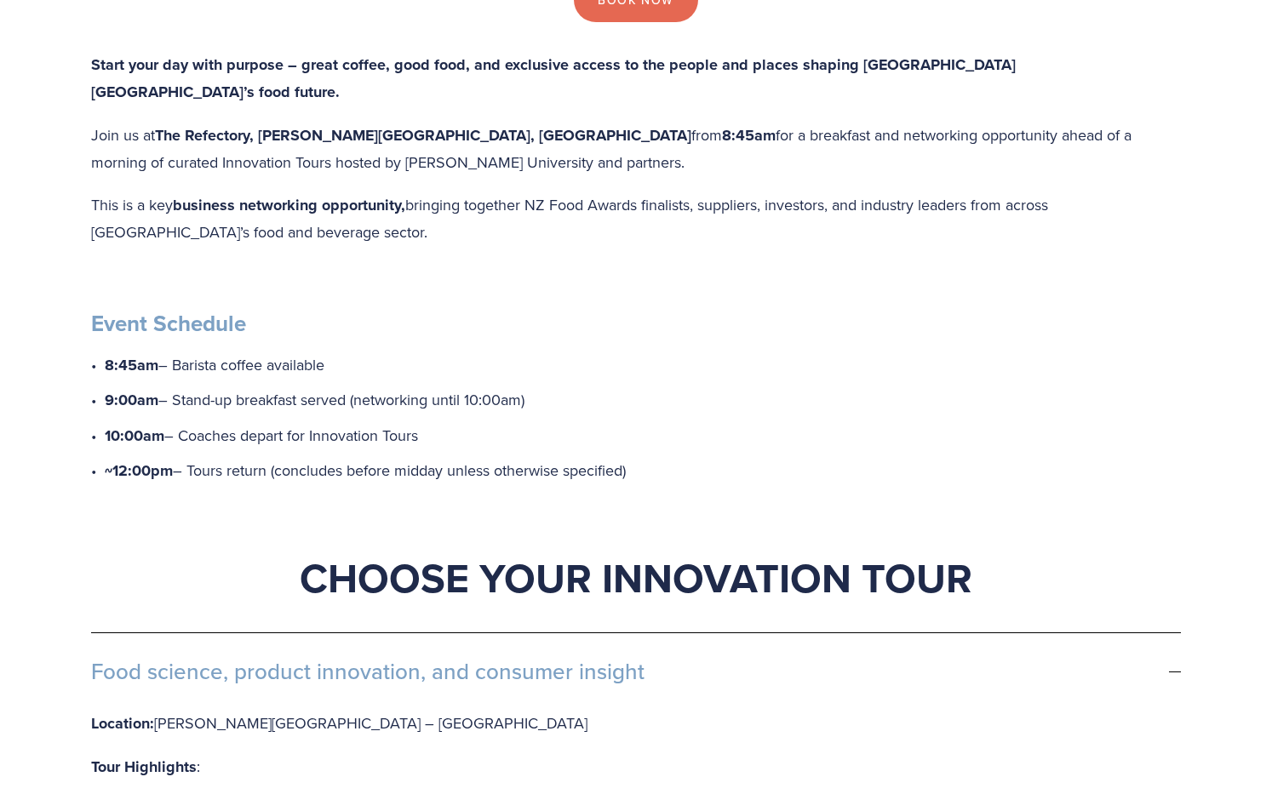
click at [211, 659] on span "Food science, product innovation, and consumer insight" at bounding box center [630, 672] width 1078 height 26
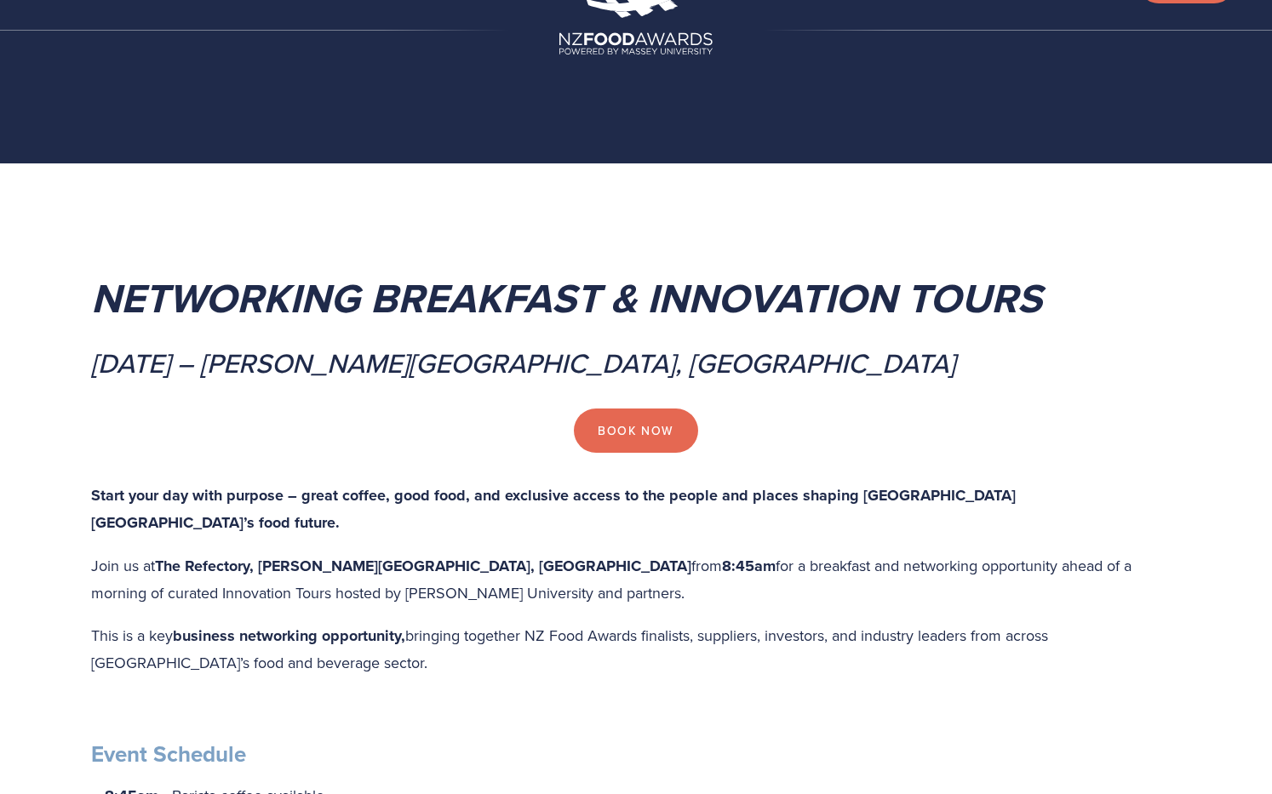
scroll to position [0, 0]
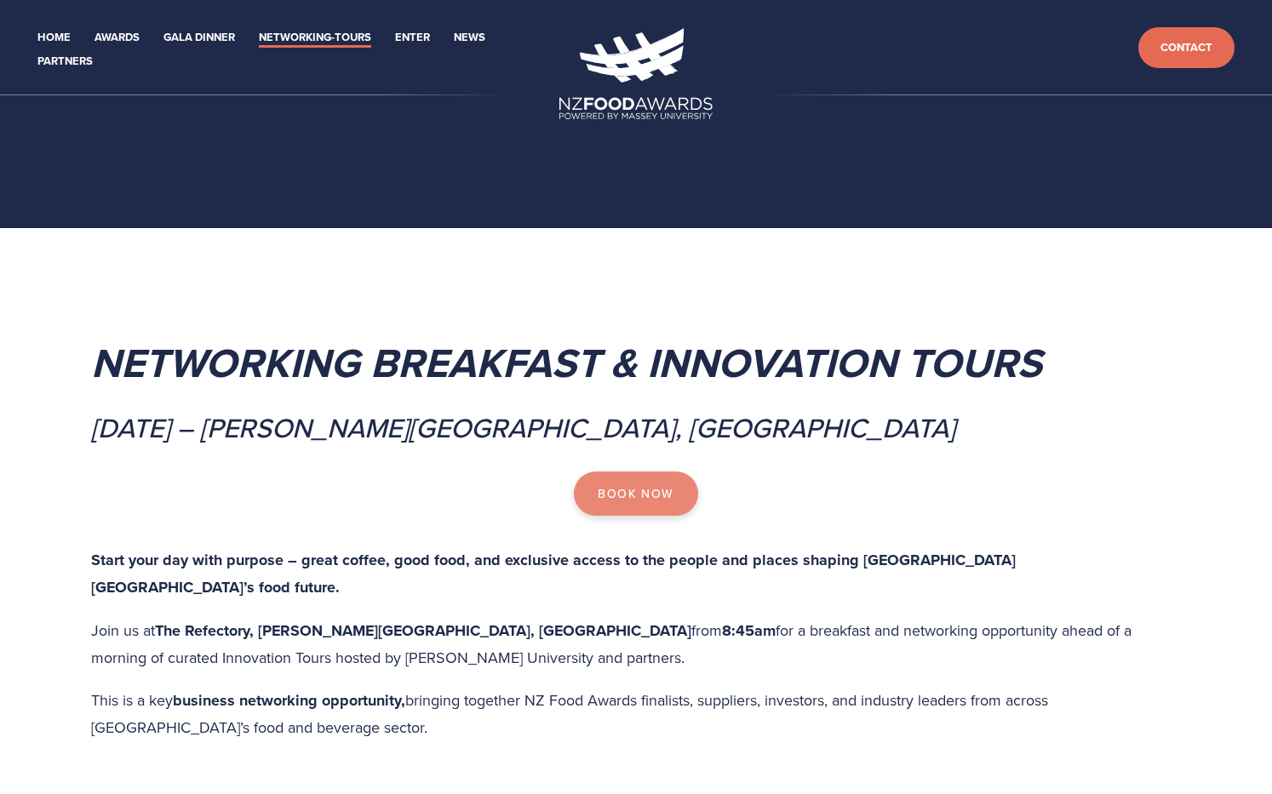
click at [613, 508] on link "Book Now" at bounding box center [635, 494] width 123 height 44
